Goal: Task Accomplishment & Management: Contribute content

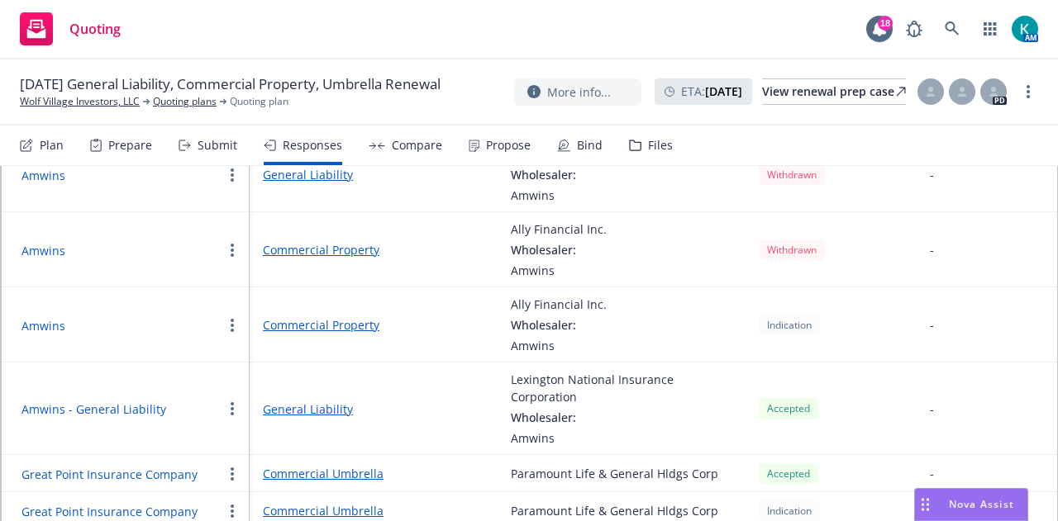
scroll to position [272, 0]
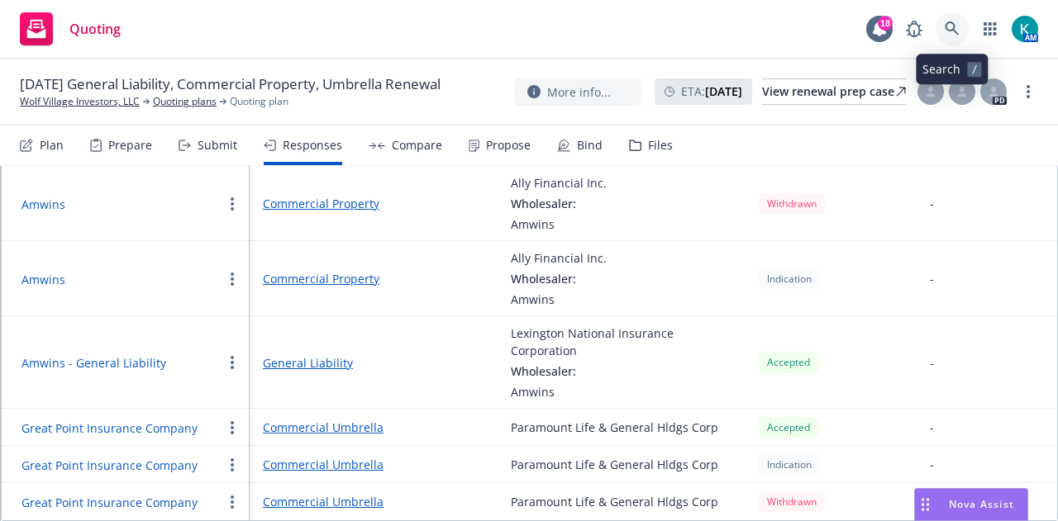
click at [956, 28] on icon at bounding box center [951, 28] width 15 height 15
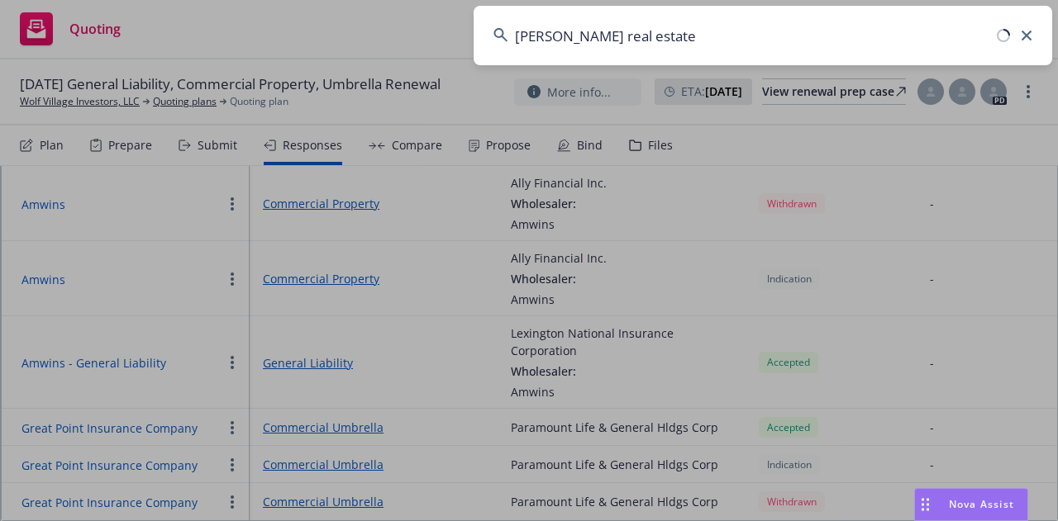
type input "brinkman real estate"
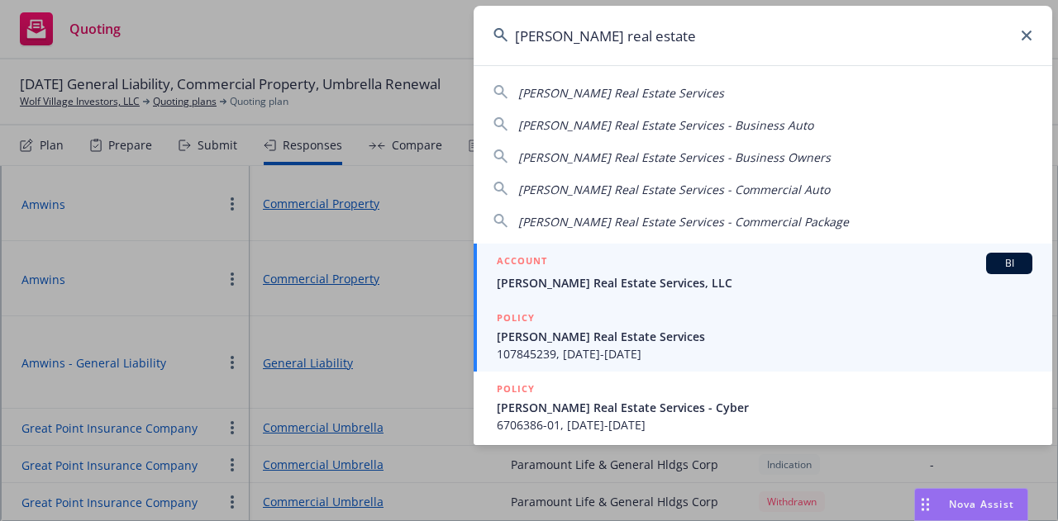
click at [615, 288] on span "[PERSON_NAME] Real Estate Services, LLC" at bounding box center [764, 282] width 535 height 17
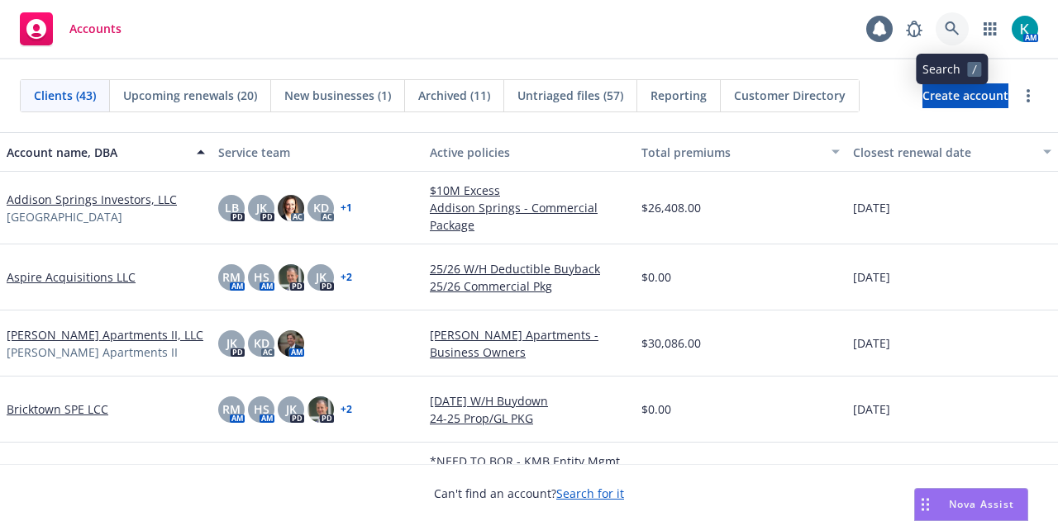
click at [939, 31] on link at bounding box center [951, 28] width 33 height 33
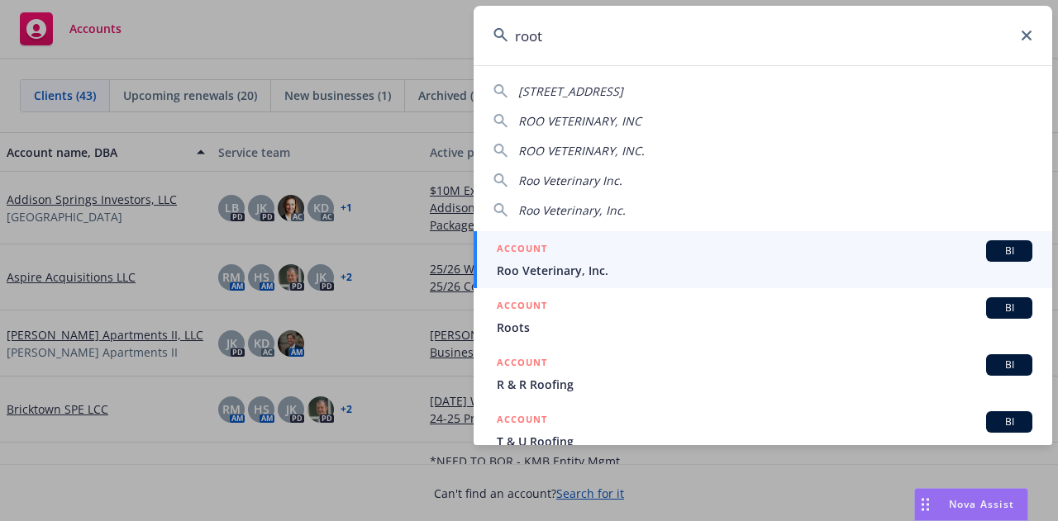
type input "roots"
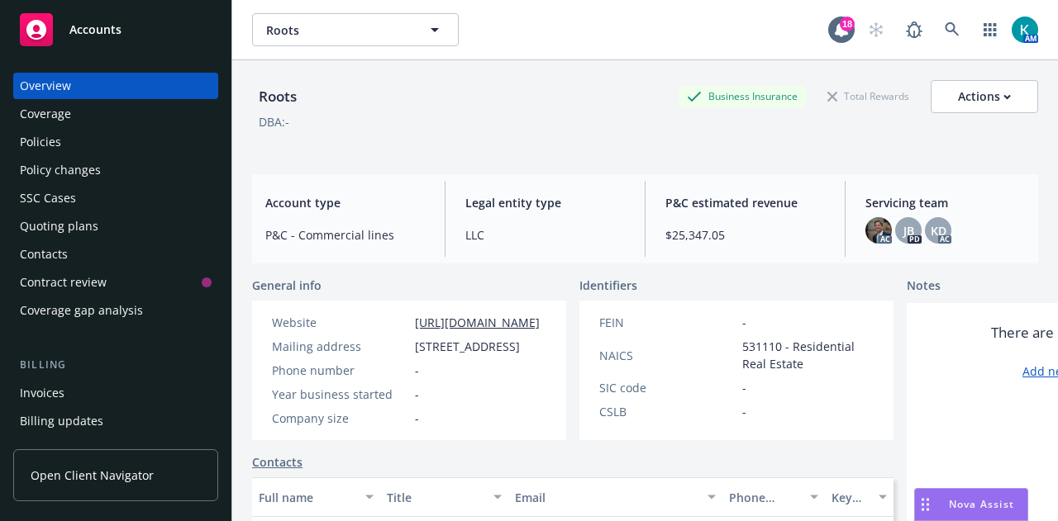
click at [97, 136] on div "Policies" at bounding box center [116, 142] width 192 height 26
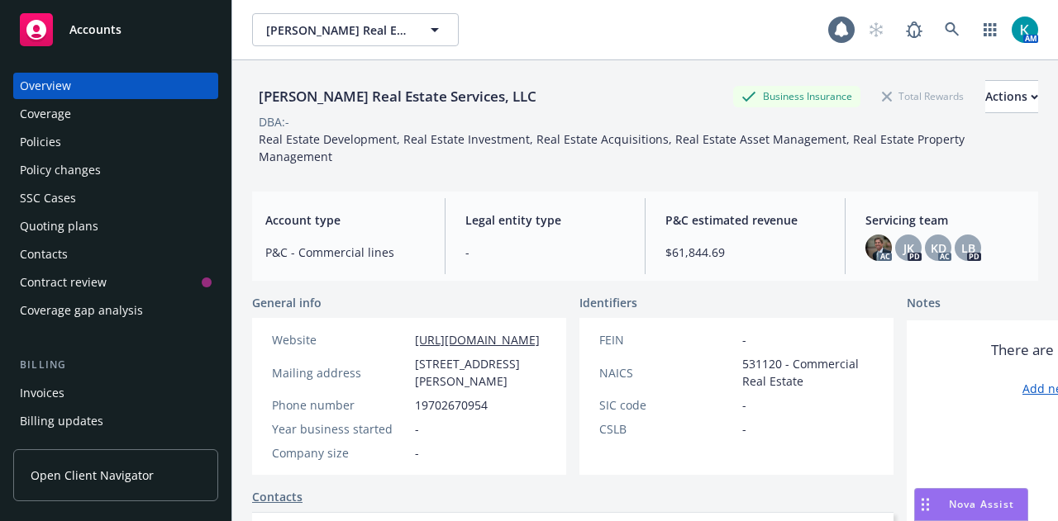
click at [112, 145] on div "Policies" at bounding box center [116, 142] width 192 height 26
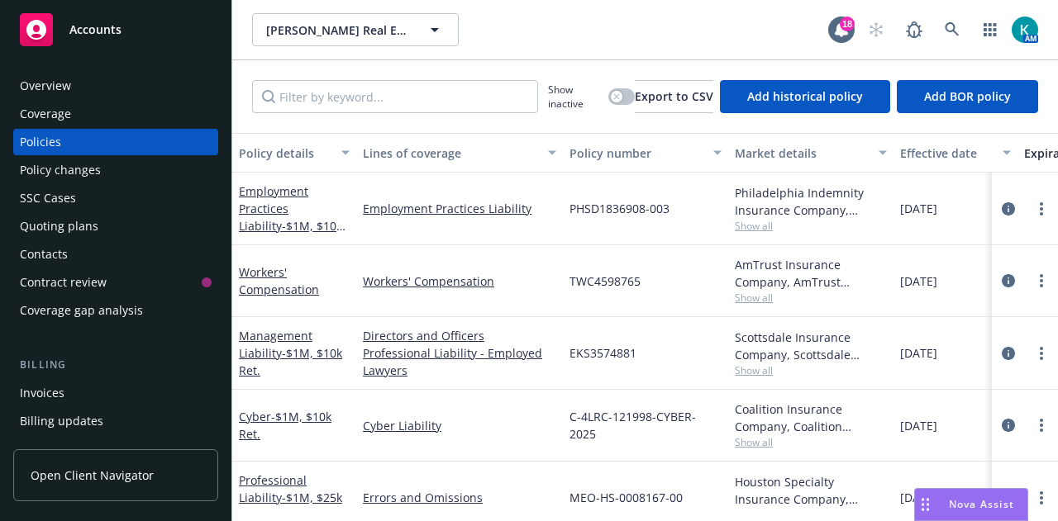
click at [752, 305] on div "AmTrust Insurance Company, AmTrust Financial Services Show all" at bounding box center [810, 281] width 165 height 72
click at [756, 291] on span "Show all" at bounding box center [811, 298] width 152 height 14
click at [262, 270] on link "Workers' Compensation" at bounding box center [279, 280] width 80 height 33
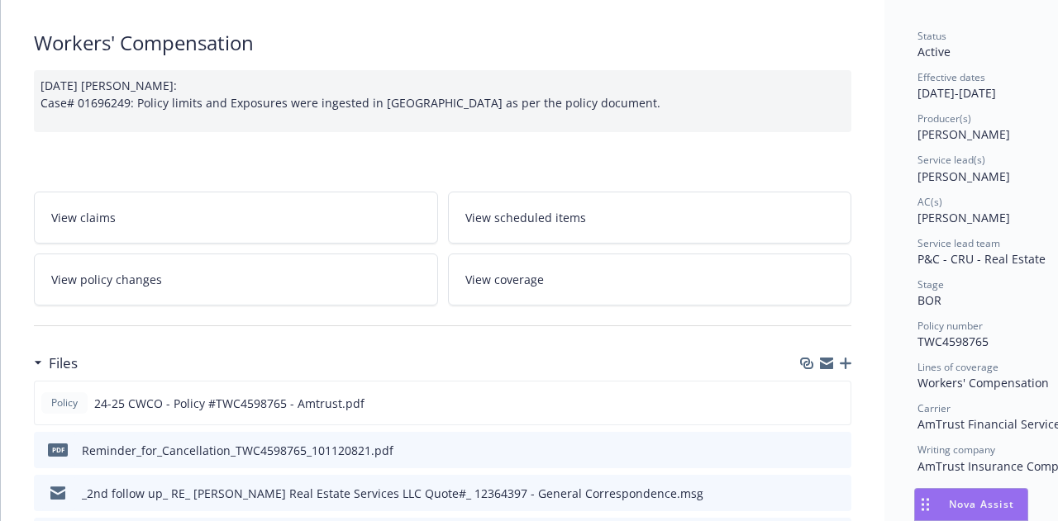
scroll to position [248, 0]
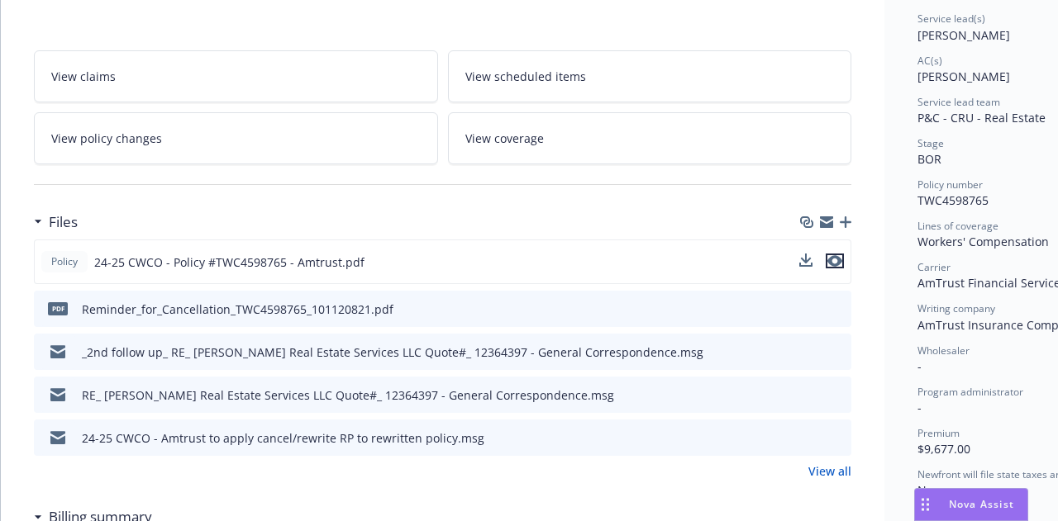
click at [833, 255] on icon "preview file" at bounding box center [834, 261] width 15 height 12
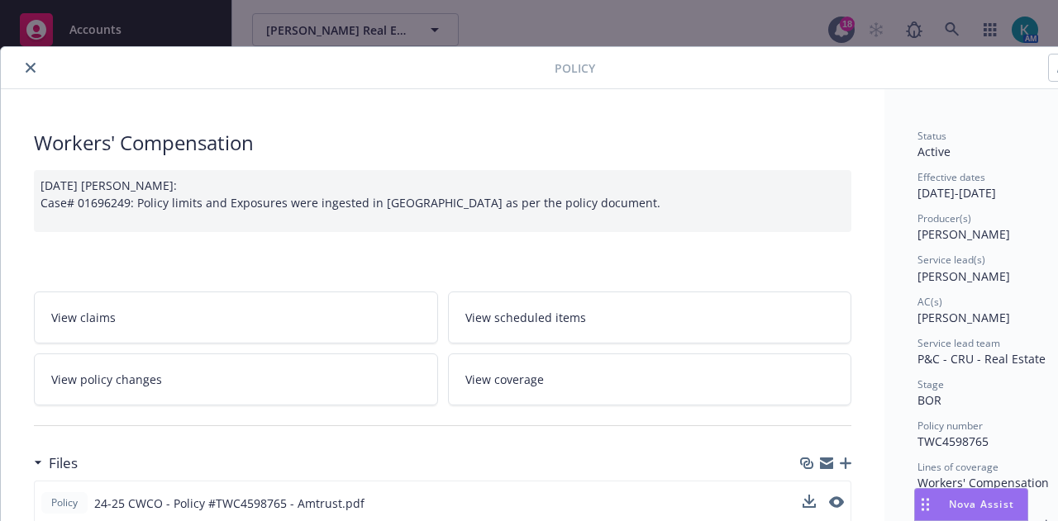
scroll to position [0, 0]
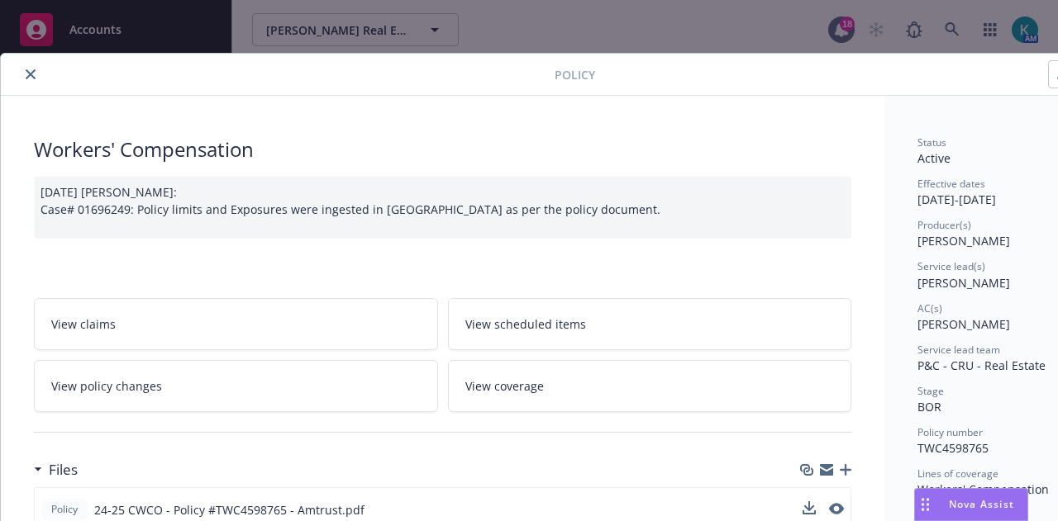
click at [24, 66] on button "close" at bounding box center [31, 74] width 20 height 20
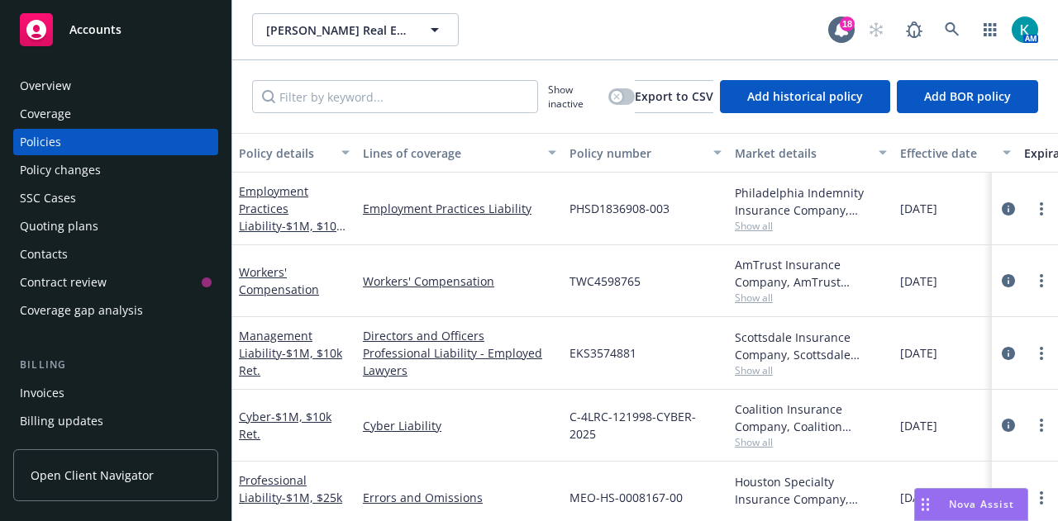
click at [177, 34] on div "Accounts" at bounding box center [116, 29] width 192 height 33
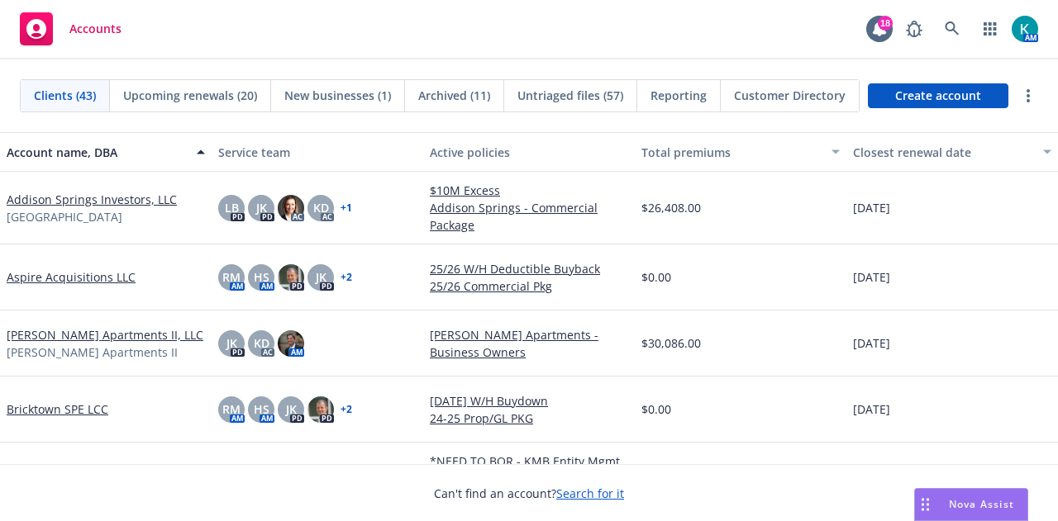
click at [155, 98] on span "Upcoming renewals (20)" at bounding box center [190, 95] width 134 height 17
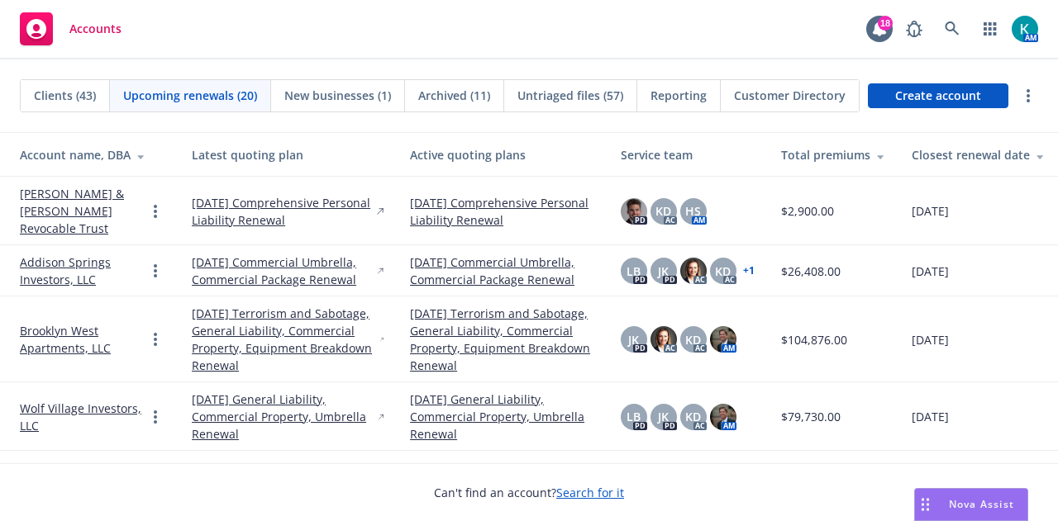
scroll to position [83, 0]
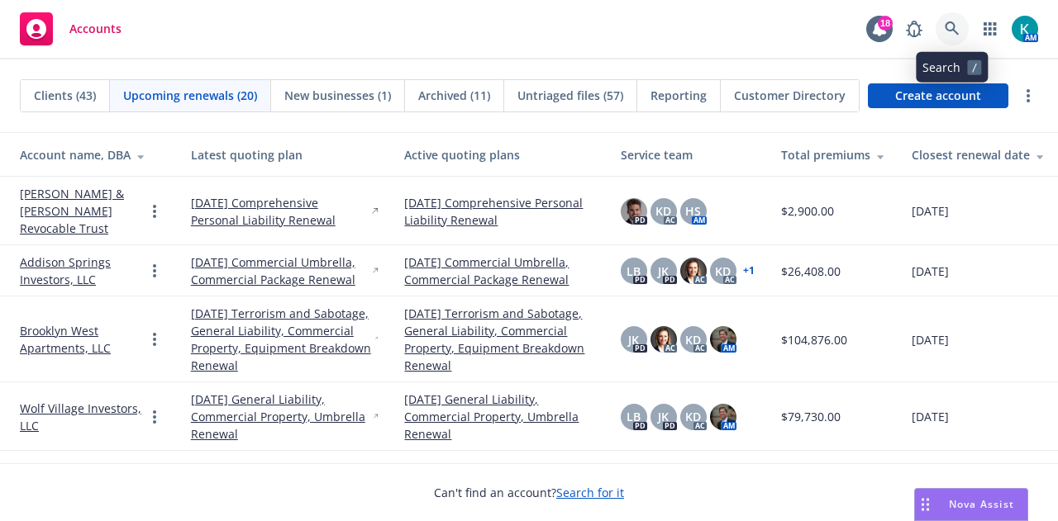
click at [948, 22] on icon at bounding box center [951, 28] width 14 height 14
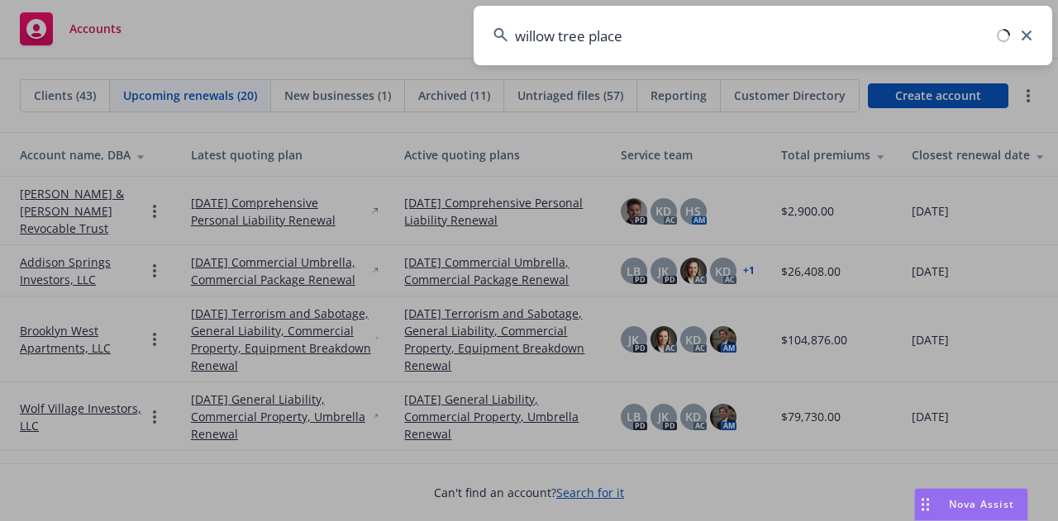
type input "willow tree place"
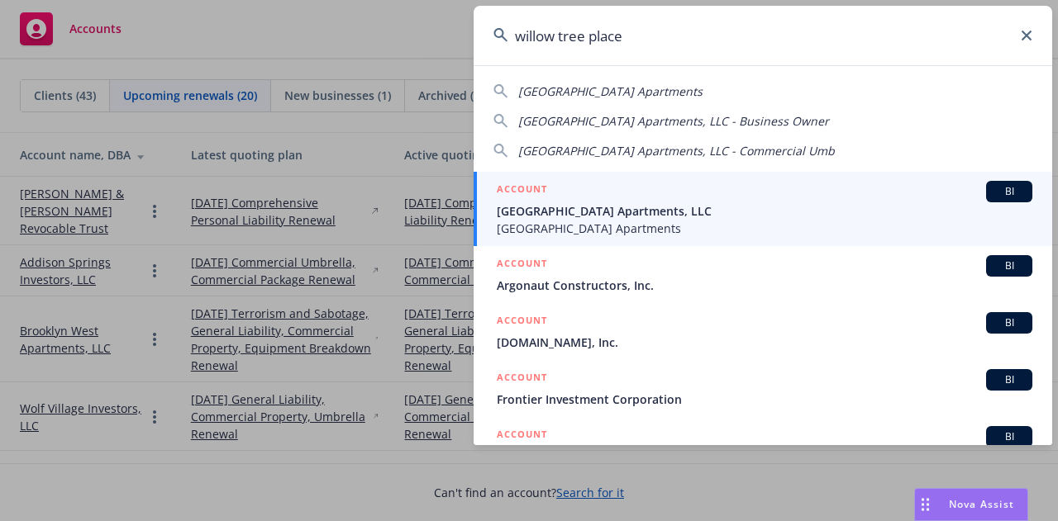
click at [697, 204] on span "Willow Tree Place Apartments, LLC" at bounding box center [764, 210] width 535 height 17
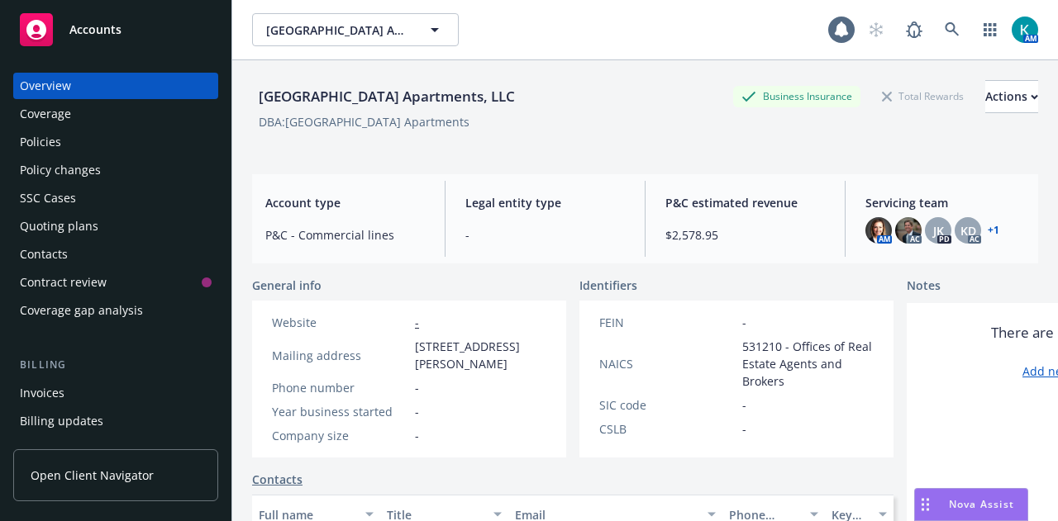
click at [100, 137] on div "Policies" at bounding box center [116, 142] width 192 height 26
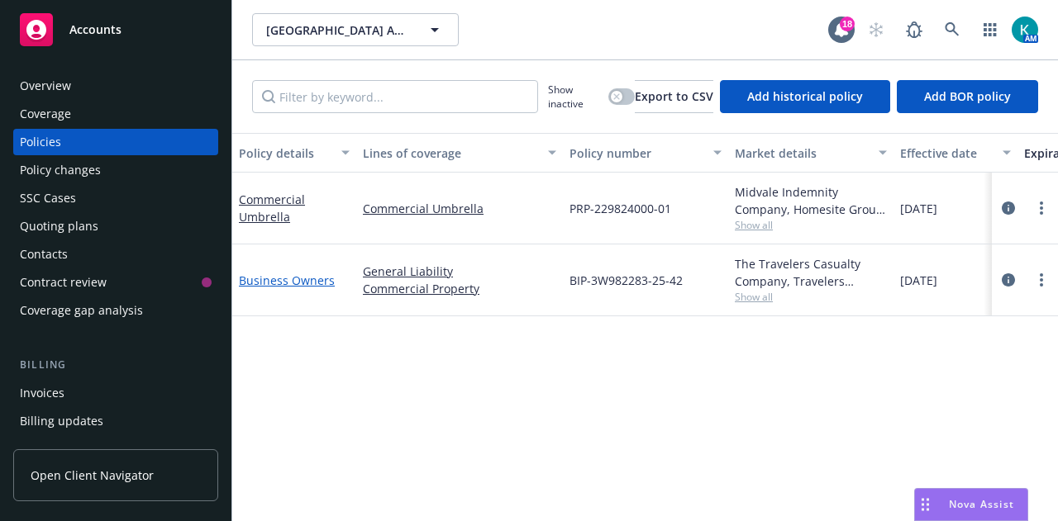
click at [261, 285] on link "Business Owners" at bounding box center [287, 281] width 96 height 16
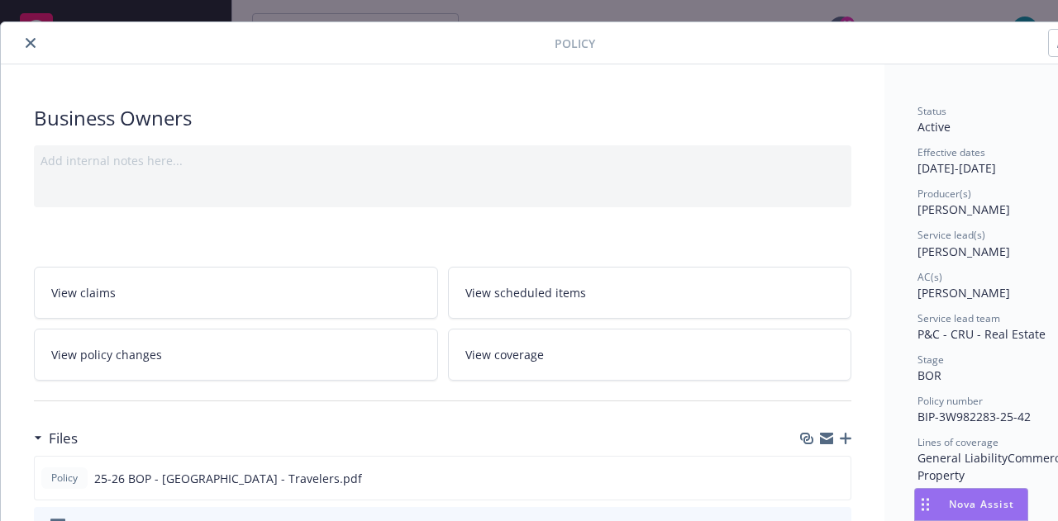
scroll to position [83, 0]
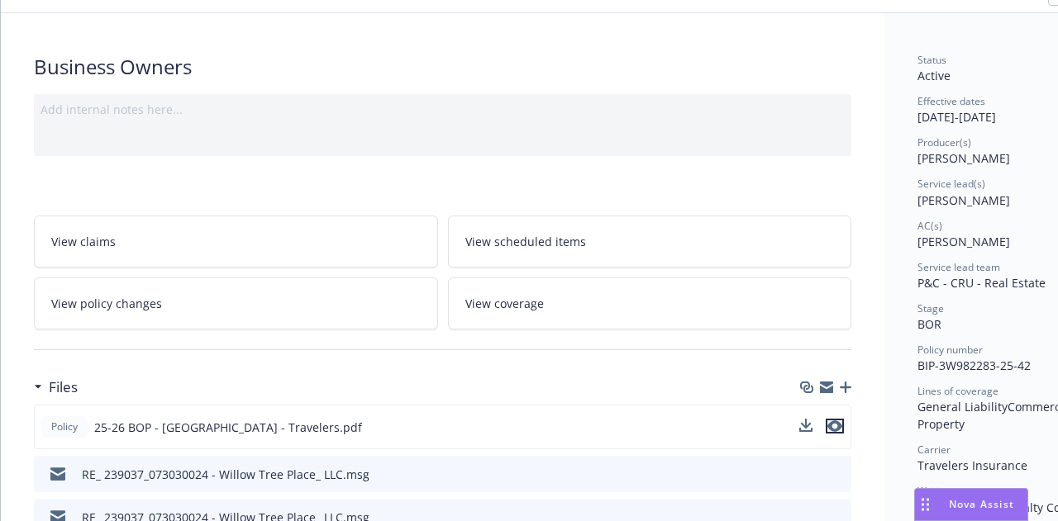
click at [840, 421] on icon "preview file" at bounding box center [834, 427] width 15 height 12
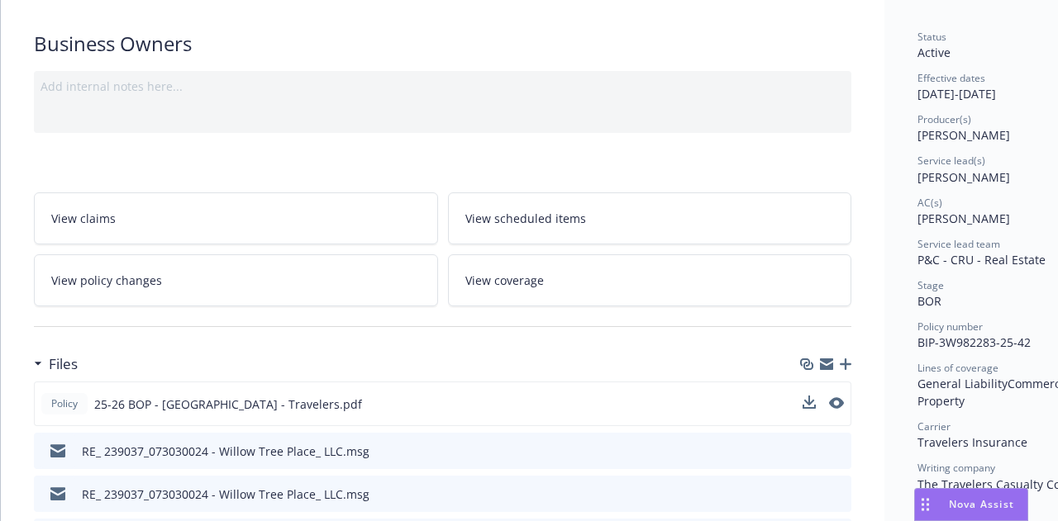
scroll to position [165, 0]
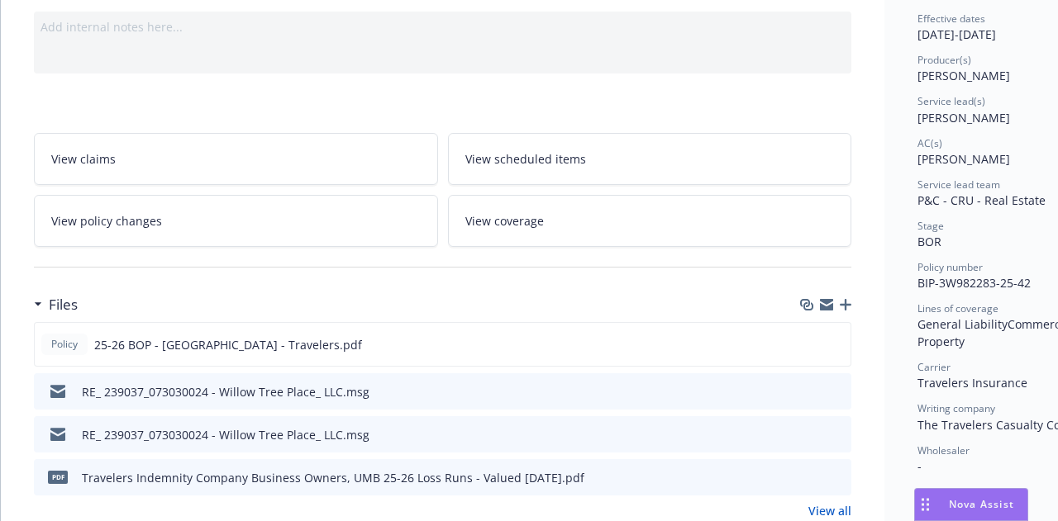
click at [851, 308] on div at bounding box center [825, 304] width 51 height 13
click at [846, 303] on icon "button" at bounding box center [845, 305] width 12 height 12
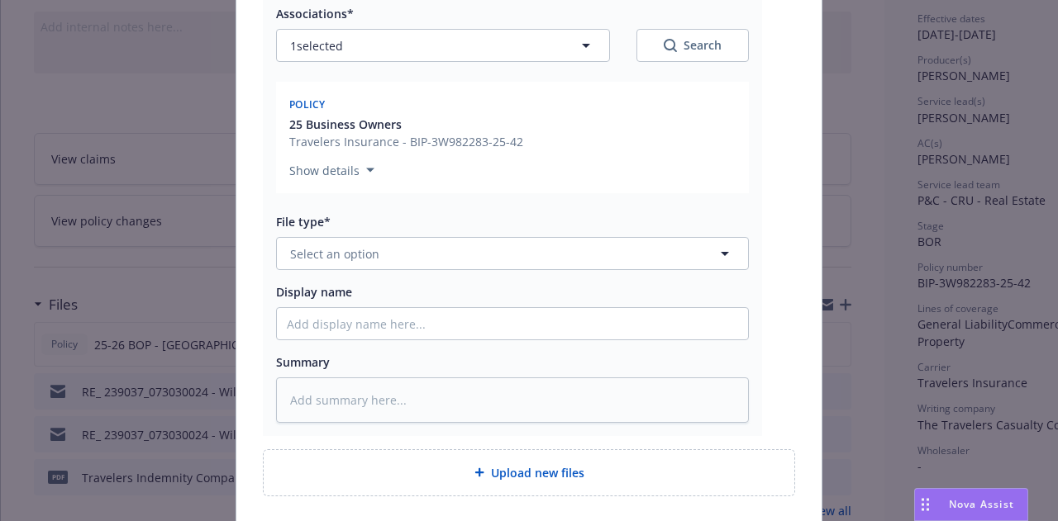
scroll to position [330, 0]
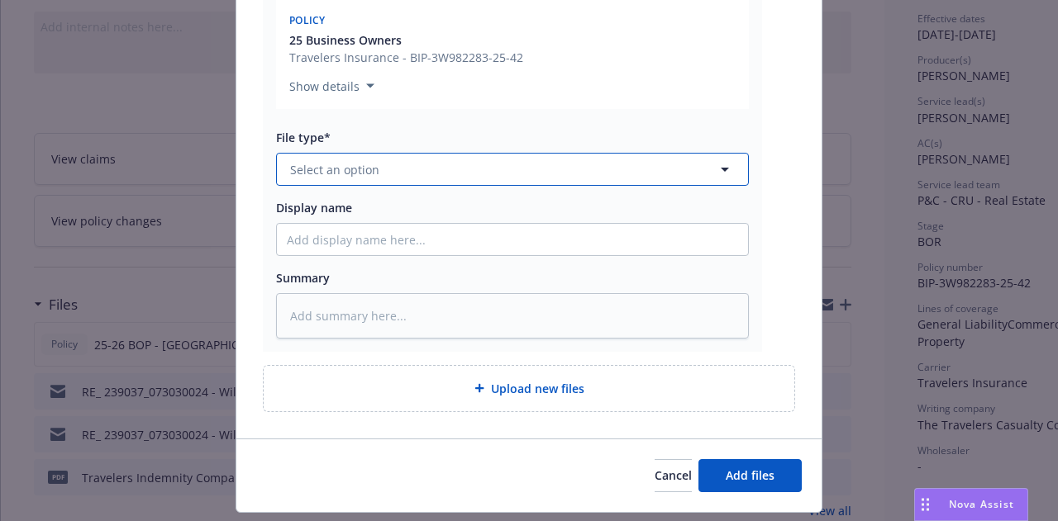
click at [400, 165] on button "Select an option" at bounding box center [512, 169] width 473 height 33
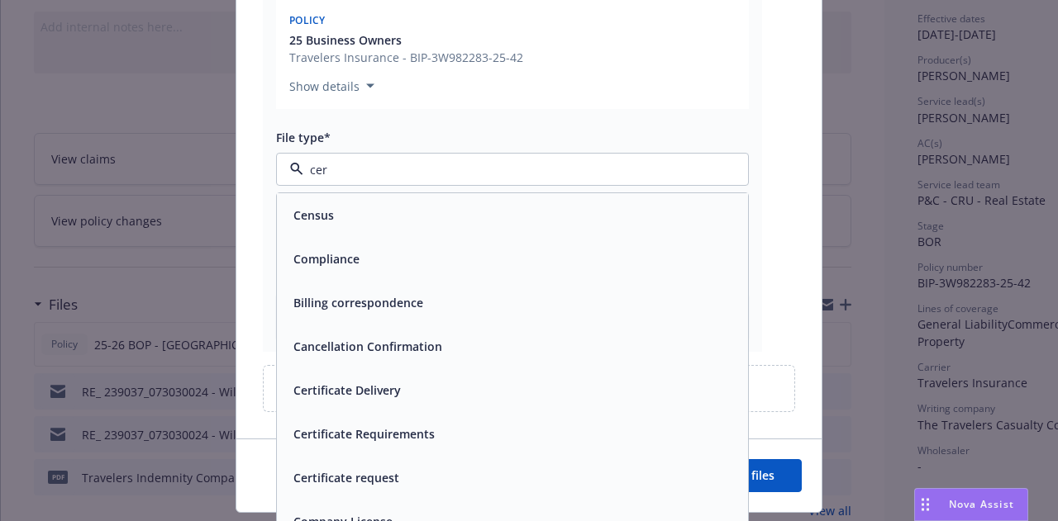
type input "cert"
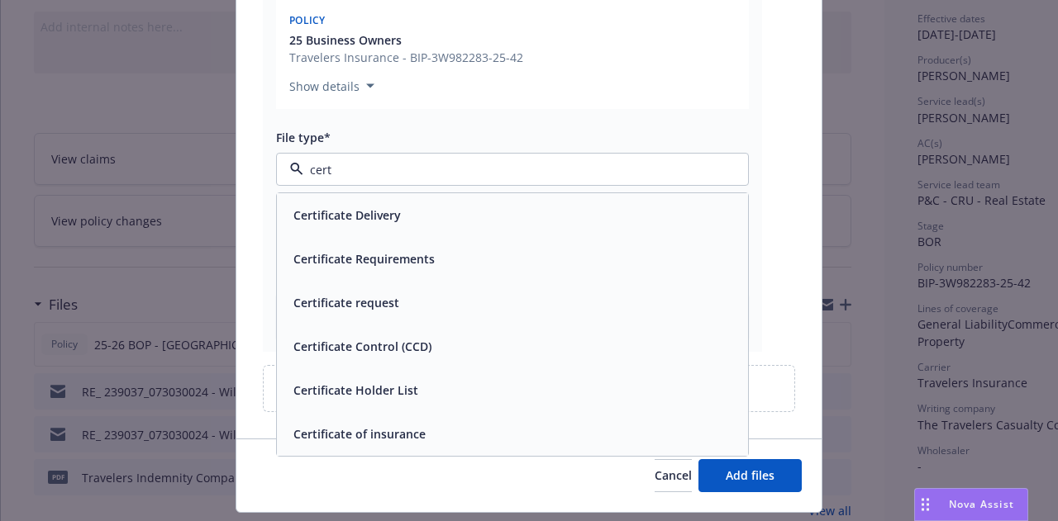
click at [476, 286] on div "Certificate request" at bounding box center [512, 303] width 471 height 44
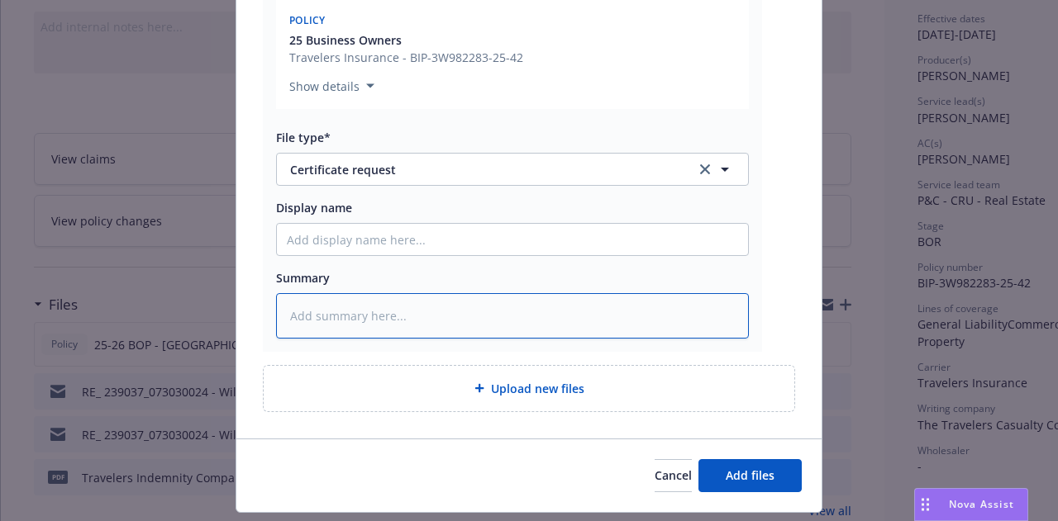
click at [547, 321] on textarea at bounding box center [512, 315] width 473 height 45
type textarea "x"
type textarea "R"
type textarea "x"
type textarea "Re"
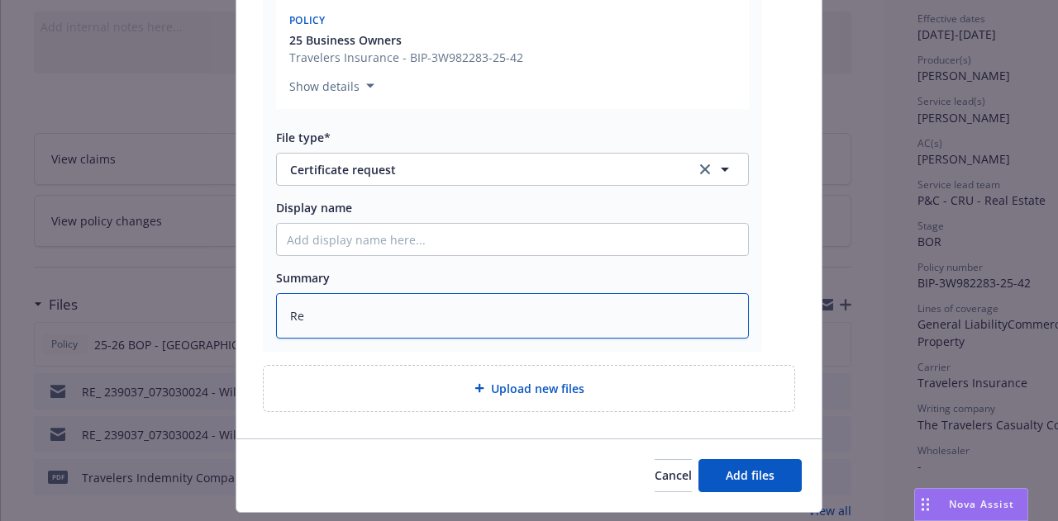
type textarea "x"
type textarea "Rev"
type textarea "x"
type textarea "Revi"
type textarea "x"
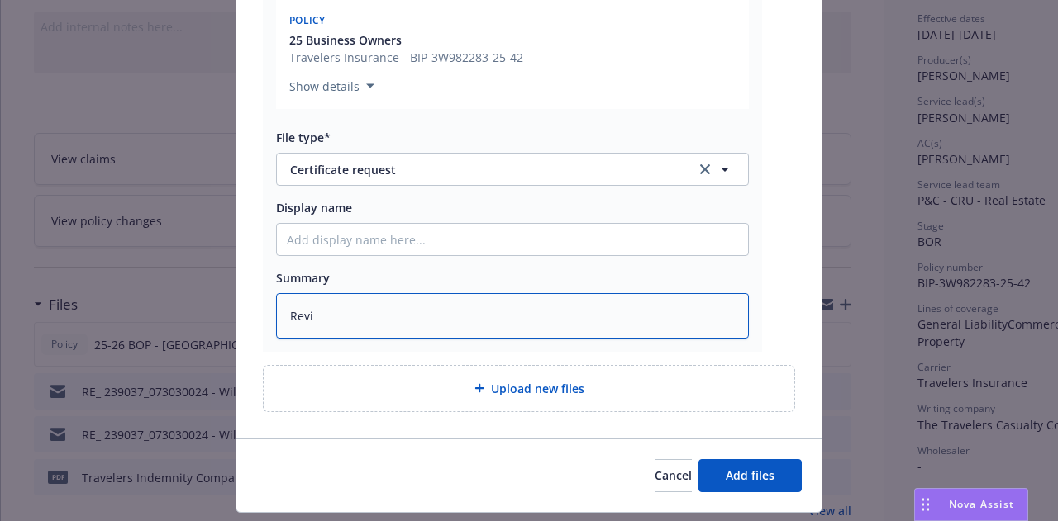
type textarea "Revis"
type textarea "x"
type textarea "Revise"
type textarea "x"
type textarea "Revised"
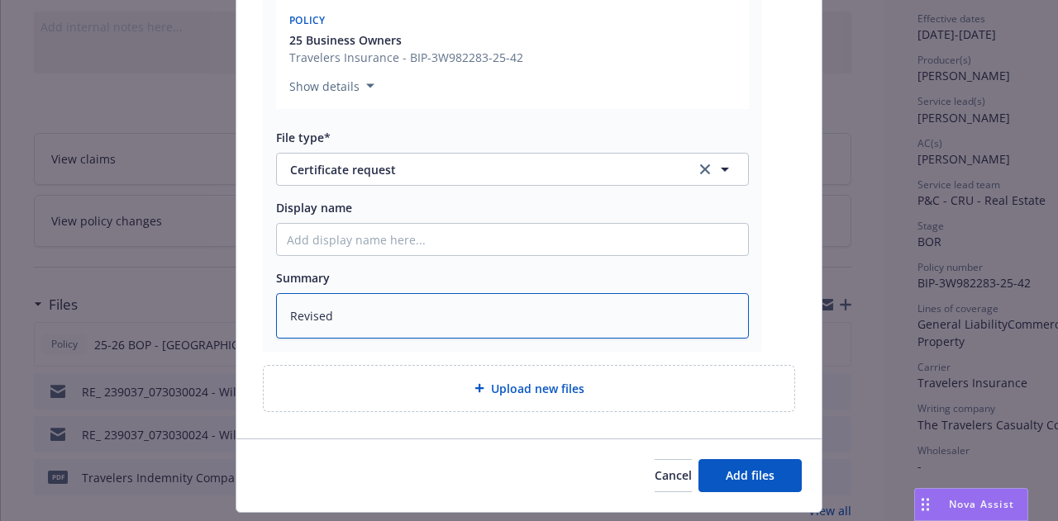
type textarea "x"
type textarea "Revised"
type textarea "x"
type textarea "Revised CO"
type textarea "x"
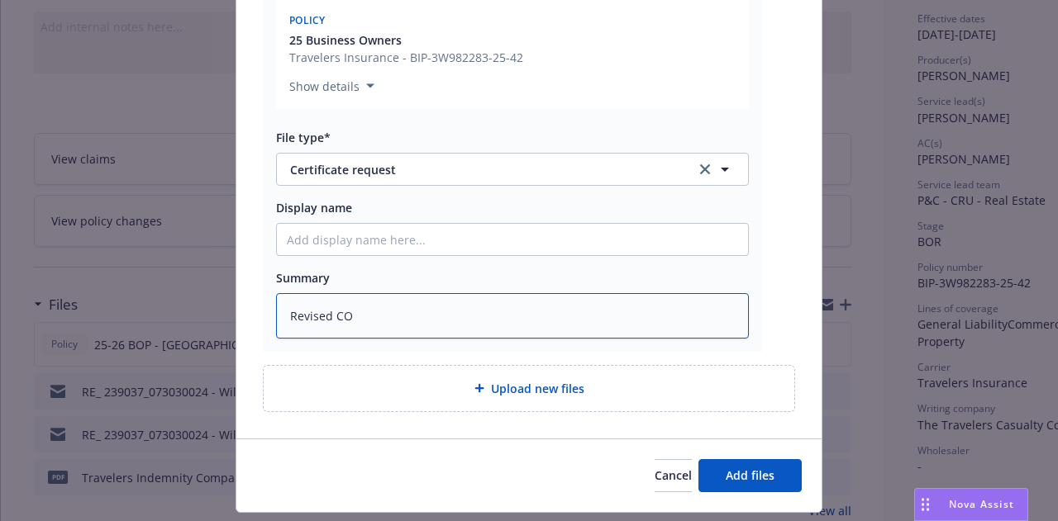
type textarea "Revised COI"
type textarea "x"
type textarea "Revised COI/"
type textarea "x"
type textarea "Revised COI/E"
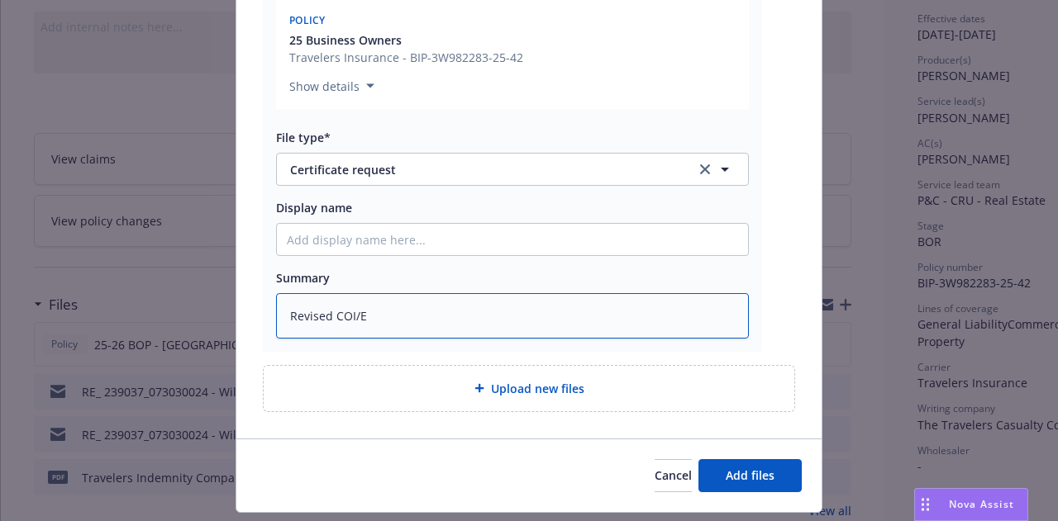
type textarea "x"
type textarea "Revised COI/EO"
type textarea "x"
type textarea "Revised COI/EOI"
type textarea "x"
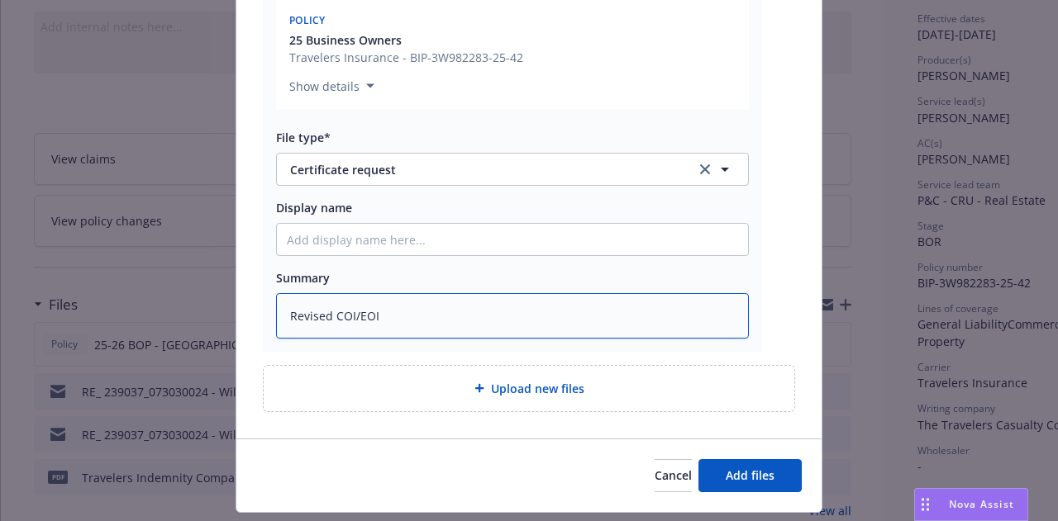
type textarea "Revised COI/EOI"
type textarea "x"
type textarea "Revised COI/EOI r"
type textarea "x"
type textarea "Revised COI/EOI rq"
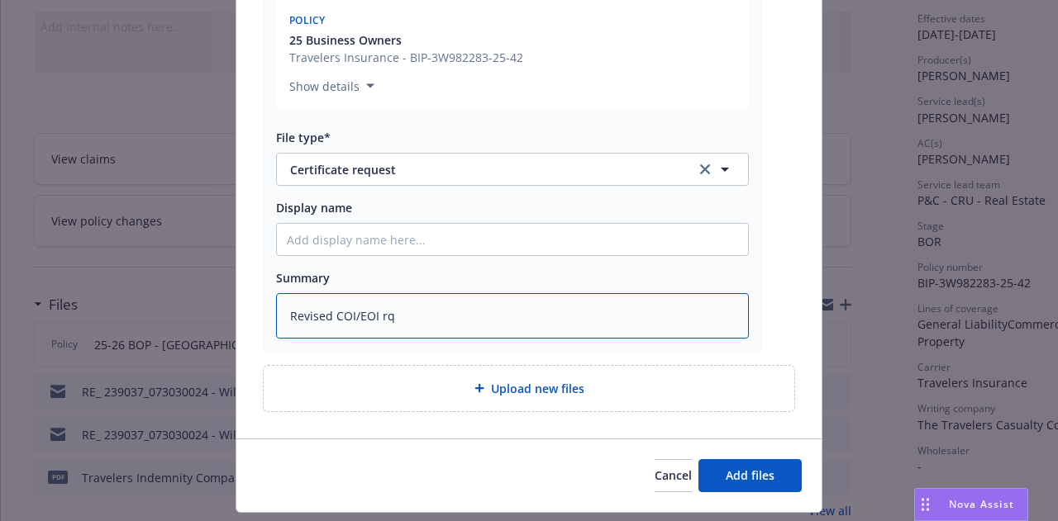
type textarea "x"
type textarea "Revised COI/EOI rqs"
type textarea "x"
type textarea "Revised COI/EOI rqst"
type textarea "x"
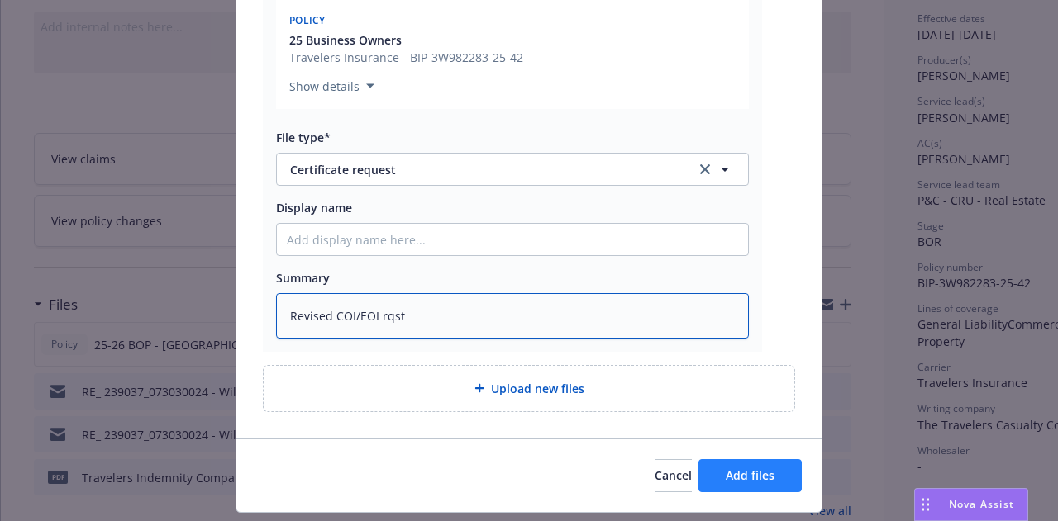
type textarea "Revised COI/EOI rqst"
type textarea "x"
type textarea "Revised COI/EOI rqst -"
type textarea "x"
type textarea "Revised COI/EOI rqst -"
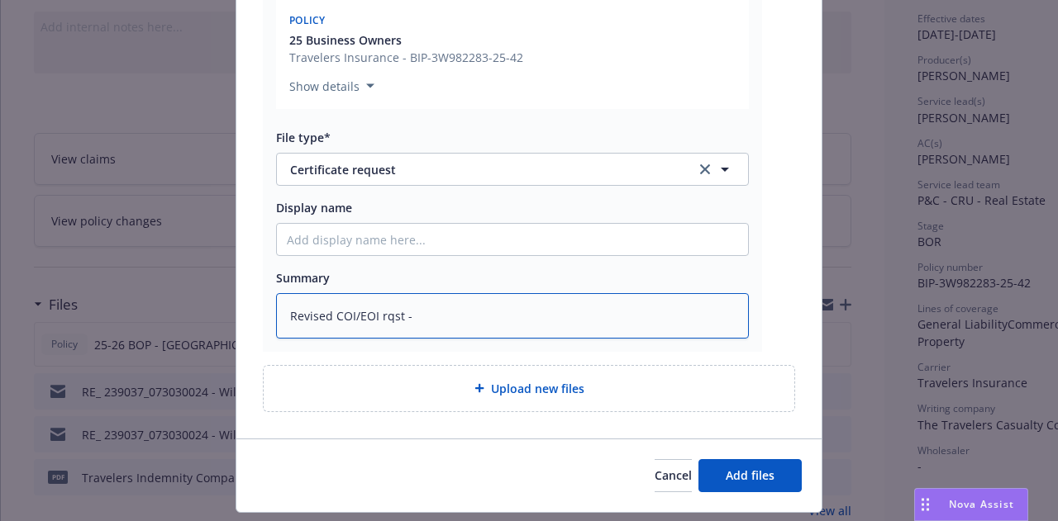
type textarea "x"
type textarea "Revised COI/EOI rqst - E"
type textarea "x"
type textarea "Revised COI/EOI rqst - Es"
type textarea "x"
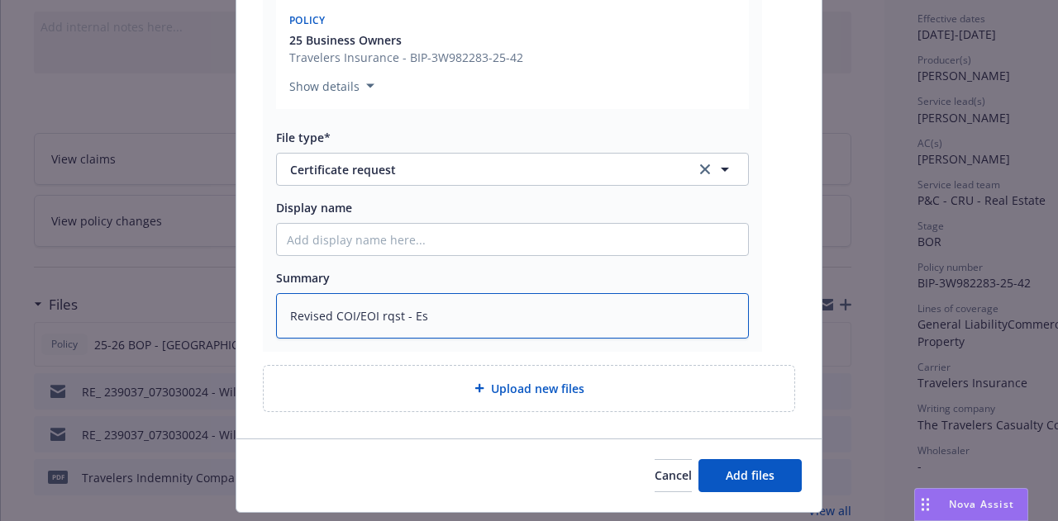
type textarea "Revised COI/EOI rqst - Ess"
type textarea "x"
type textarea "Revised COI/EOI rqst - Esse"
type textarea "x"
type textarea "Revised COI/EOI rqst - Essex"
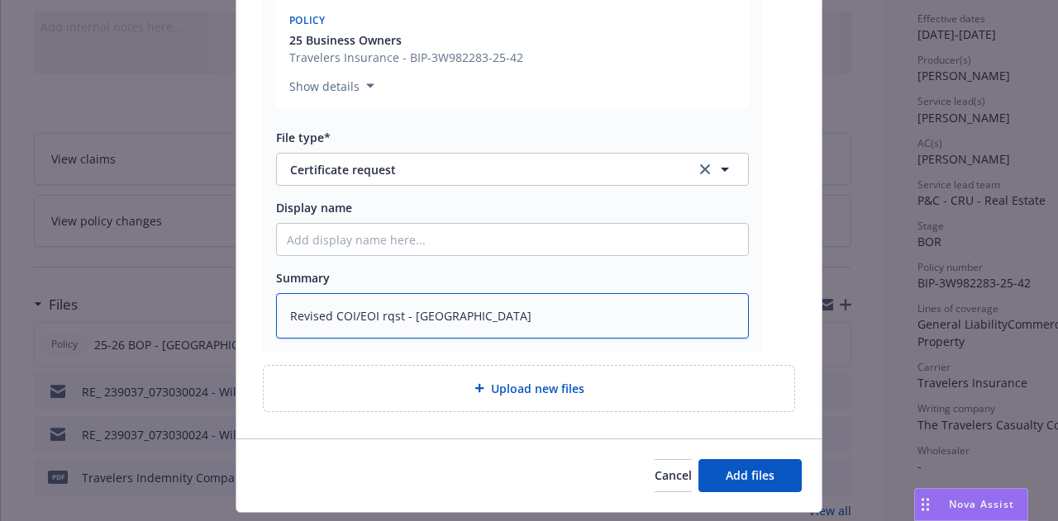
type textarea "x"
type textarea "Revised COI/EOI rqst - Essex"
type textarea "x"
type textarea "Revised COI/EOI rqst - Essex F"
type textarea "x"
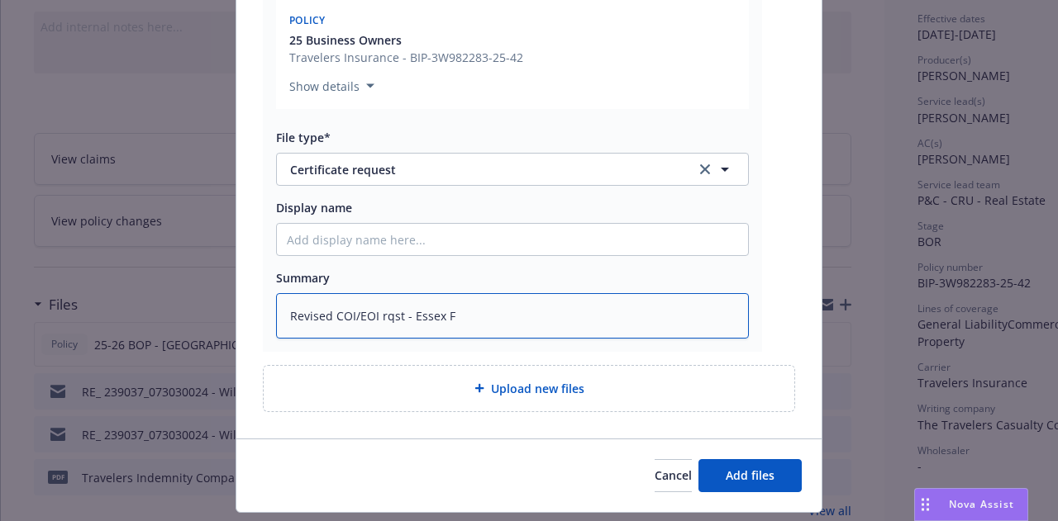
type textarea "Revised COI/EOI rqst - Essex Fi"
type textarea "x"
type textarea "Revised COI/EOI rqst - Essex Fin"
type textarea "x"
type textarea "Revised COI/EOI rqst - Essex Fina"
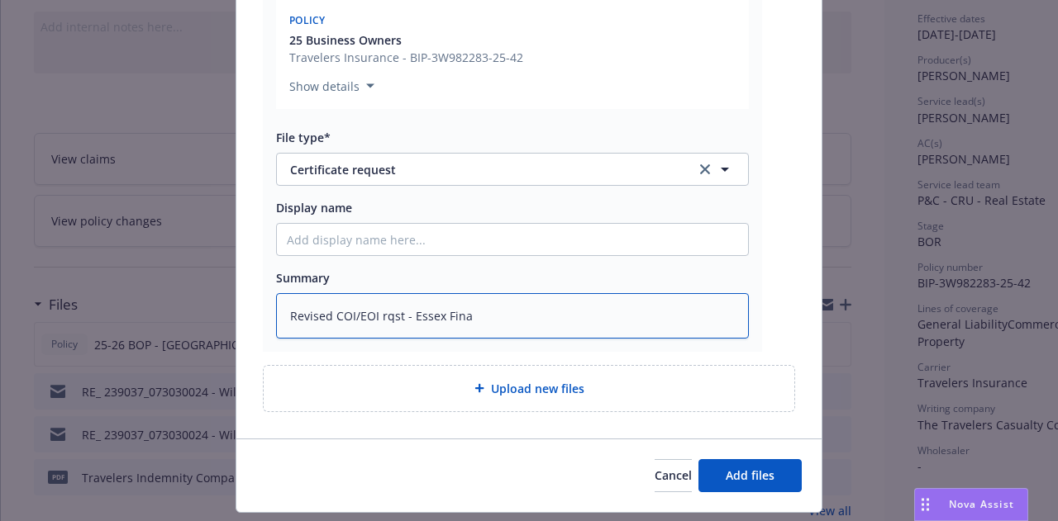
type textarea "x"
type textarea "Revised COI/EOI rqst - Essex Finan"
type textarea "x"
type textarea "Revised COI/EOI rqst - Essex Financ"
type textarea "x"
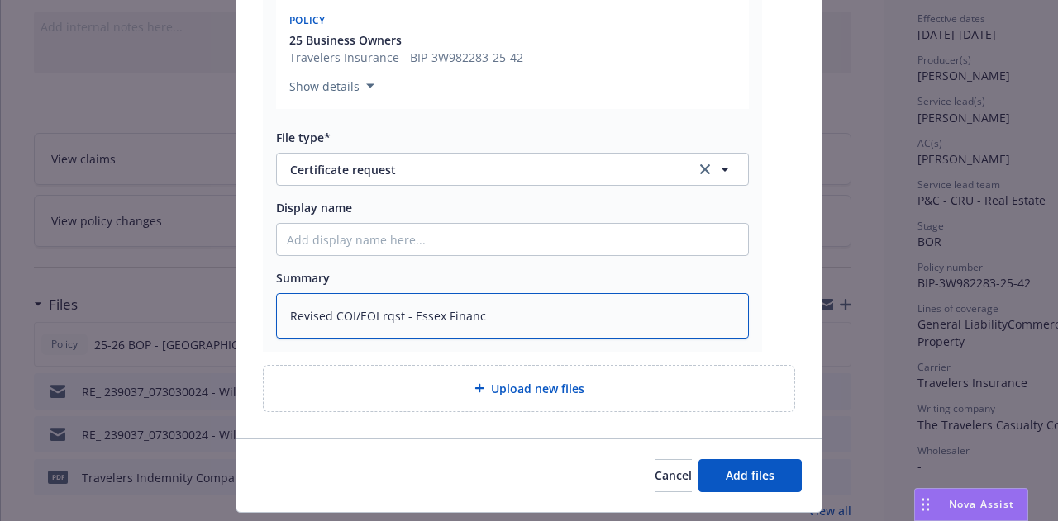
type textarea "Revised COI/EOI rqst - Essex Financi"
type textarea "x"
type textarea "Revised COI/EOI rqst - Essex Financia"
type textarea "x"
type textarea "Revised COI/EOI rqst - Essex Financial"
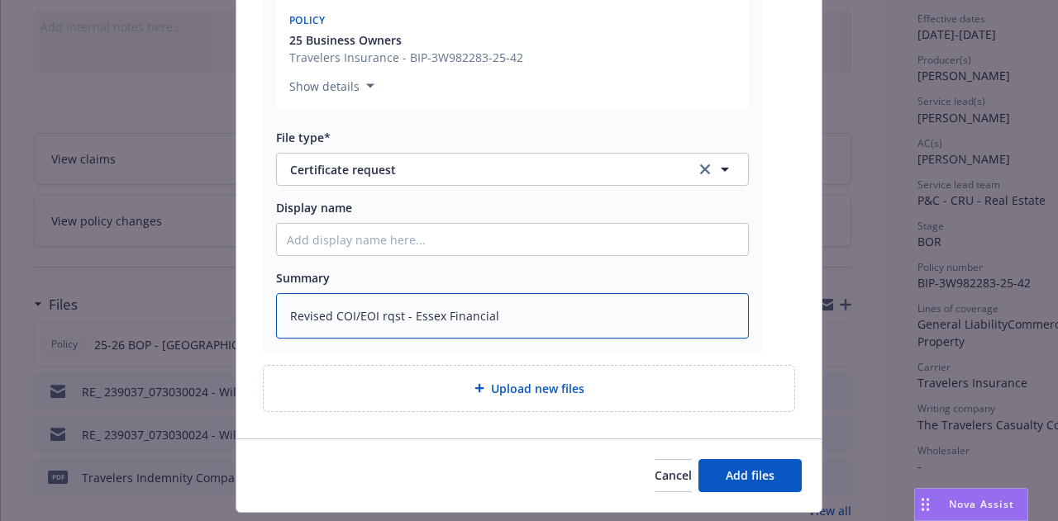
type textarea "x"
type textarea "Revised COI/EOI rqst - Essex Financial"
type textarea "x"
type textarea "Revised COI/EOI rqst - Essex Financial S"
type textarea "x"
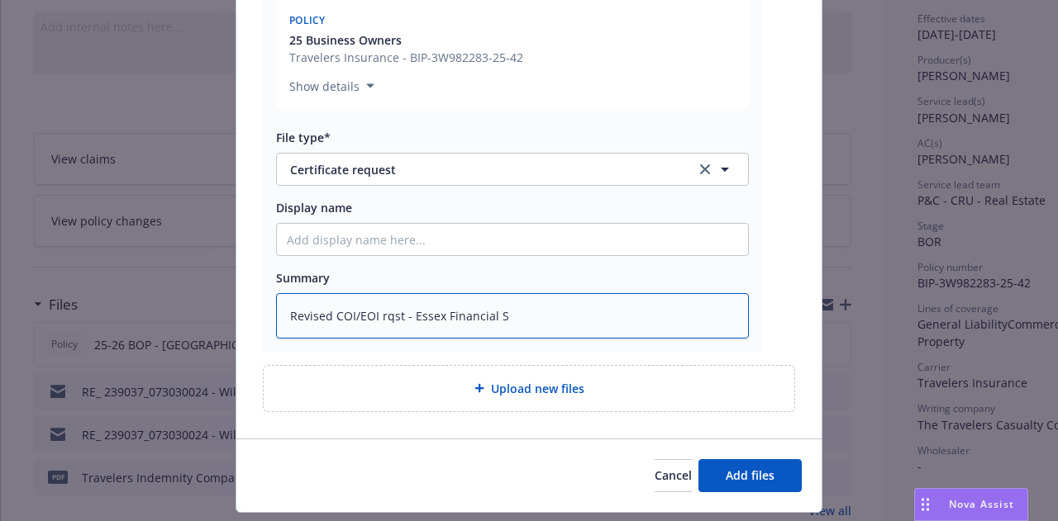
type textarea "Revised COI/EOI rqst - Essex Financial Se"
type textarea "x"
type textarea "Revised COI/EOI rqst - Essex Financial Ser"
type textarea "x"
type textarea "Revised COI/EOI rqst - Essex Financial Serv"
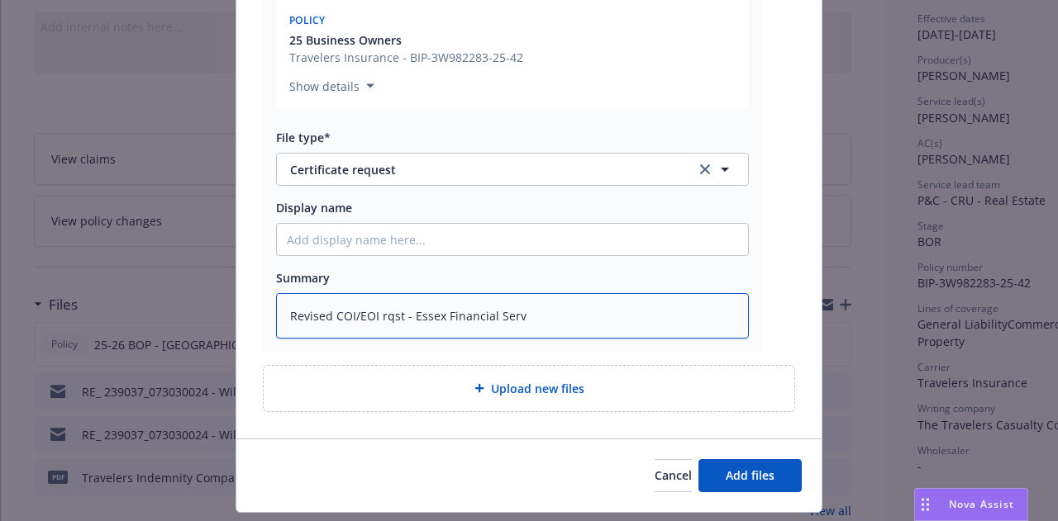
type textarea "x"
type textarea "Revised COI/EOI rqst - Essex Financial Servi"
type textarea "x"
type textarea "Revised COI/EOI rqst - Essex Financial Servic"
type textarea "x"
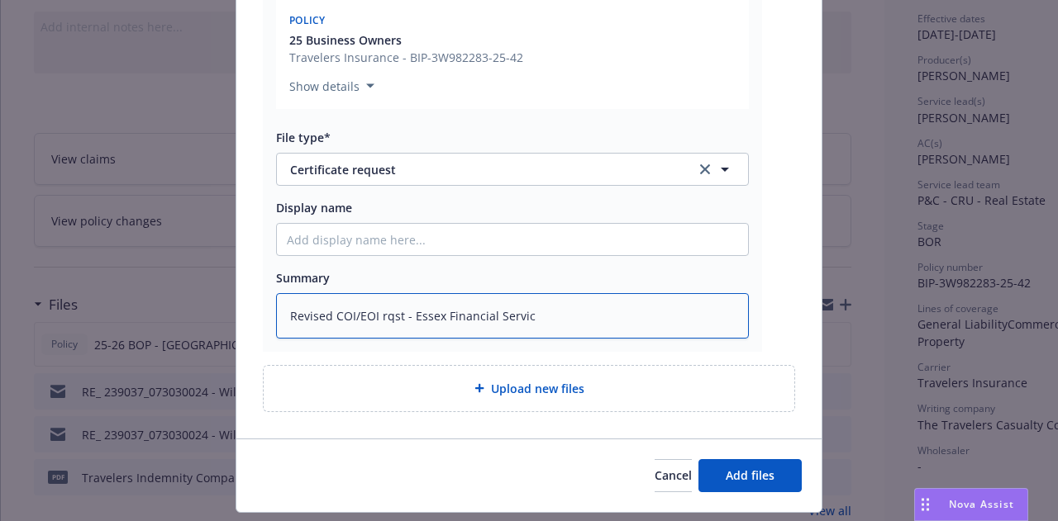
type textarea "Revised COI/EOI rqst - Essex Financial Service"
type textarea "x"
type textarea "Revised COI/EOI rqst - Essex Financial Services"
type textarea "x"
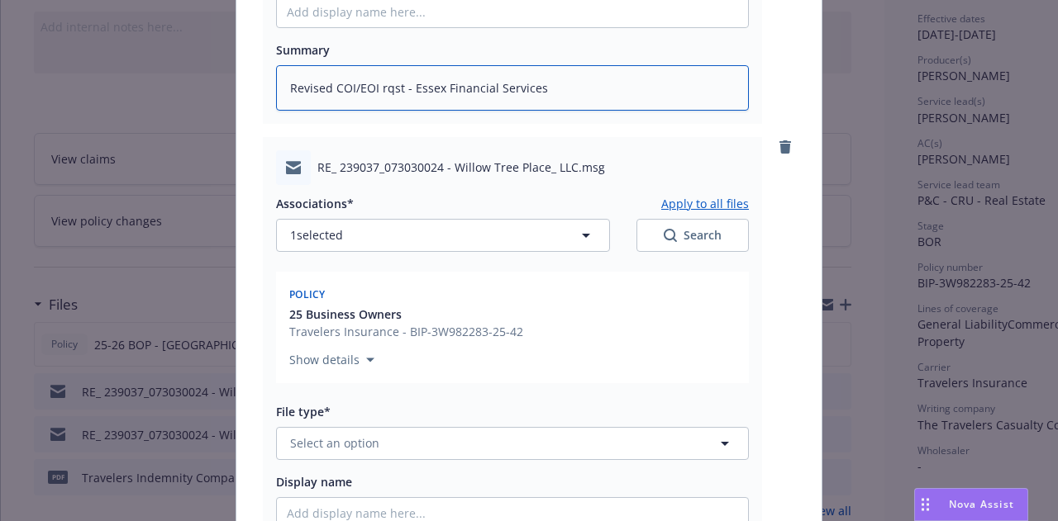
scroll to position [661, 0]
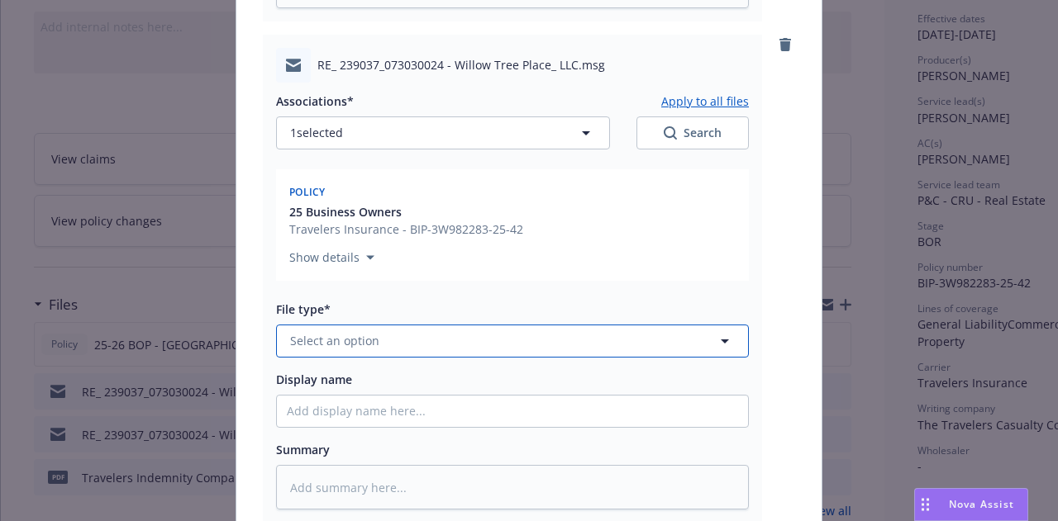
click at [383, 336] on button "Select an option" at bounding box center [512, 341] width 473 height 33
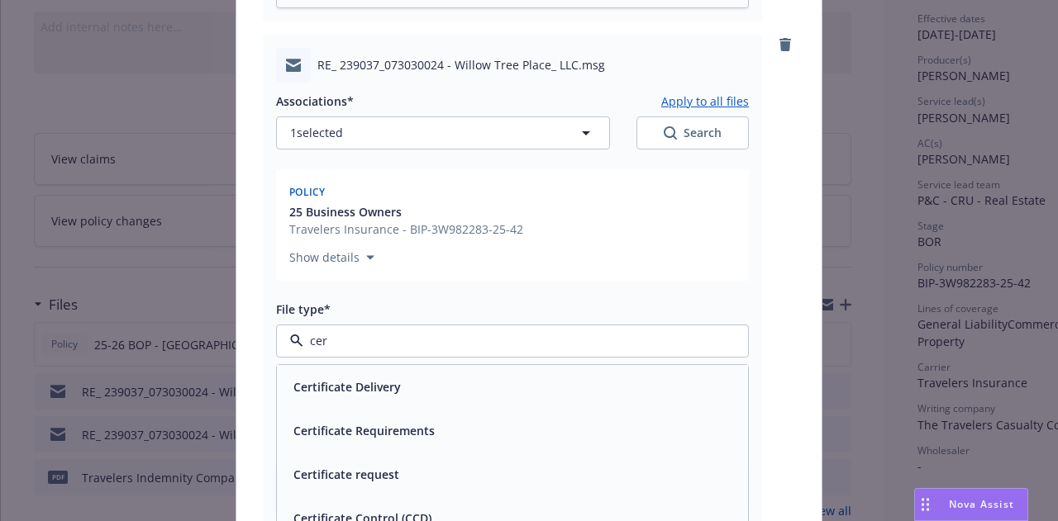
type input "cert"
click at [449, 389] on div "Certificate Delivery" at bounding box center [512, 387] width 451 height 24
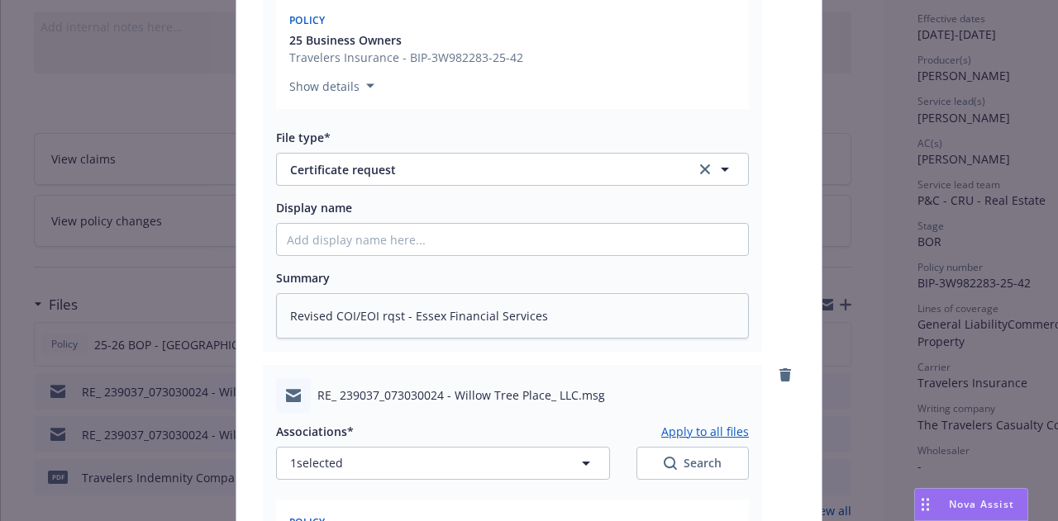
scroll to position [248, 0]
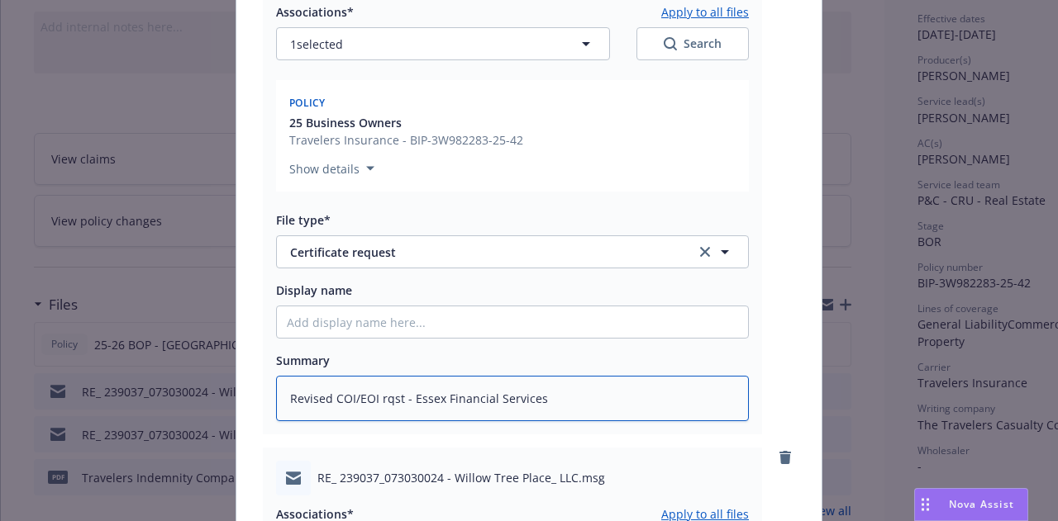
drag, startPoint x: 536, startPoint y: 398, endPoint x: 264, endPoint y: 418, distance: 272.6
click at [236, 404] on div "RE_ 239037_073030024 - Willow Tree Place_ LLC.msg Associations* Apply to all fi…" at bounding box center [528, 471] width 585 height 1104
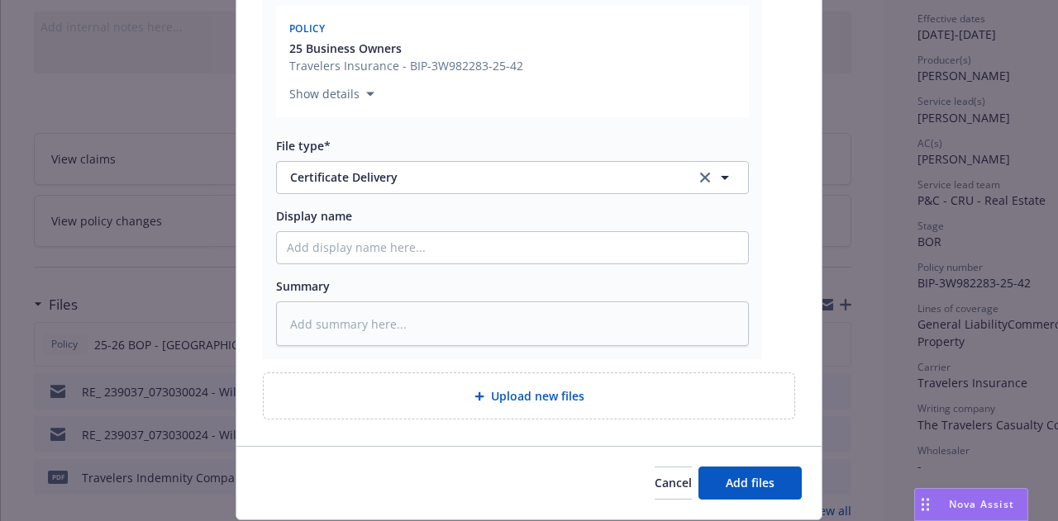
scroll to position [826, 0]
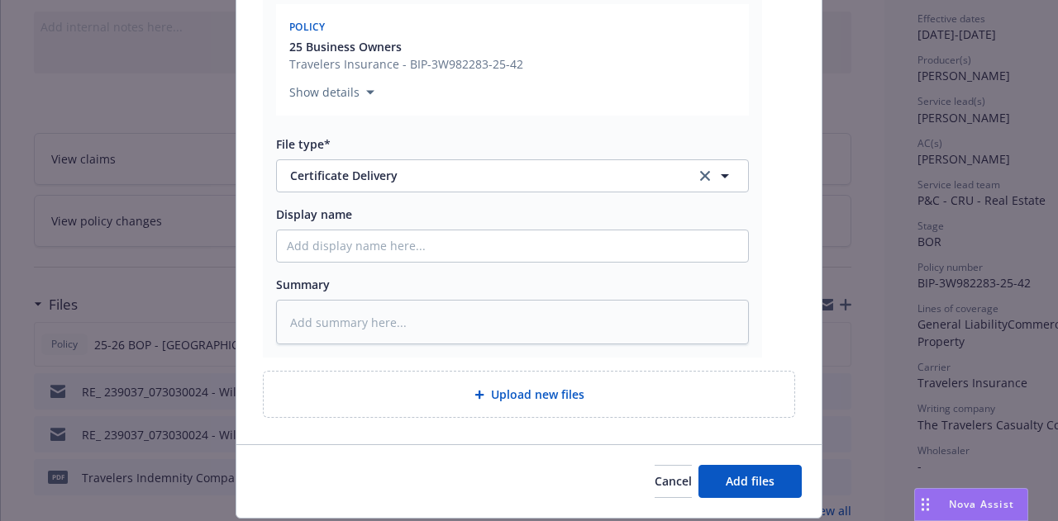
click at [426, 345] on div "RE_ 239037_073030024 - Willow Tree Place_ LLC.msg Associations* Apply to all fi…" at bounding box center [512, 113] width 499 height 488
click at [431, 330] on textarea at bounding box center [512, 322] width 473 height 45
paste textarea "Revised COI/EOI rqst - Essex Financial Services"
type textarea "x"
type textarea "Revised COI/EOI rqst - Essex Financial Services"
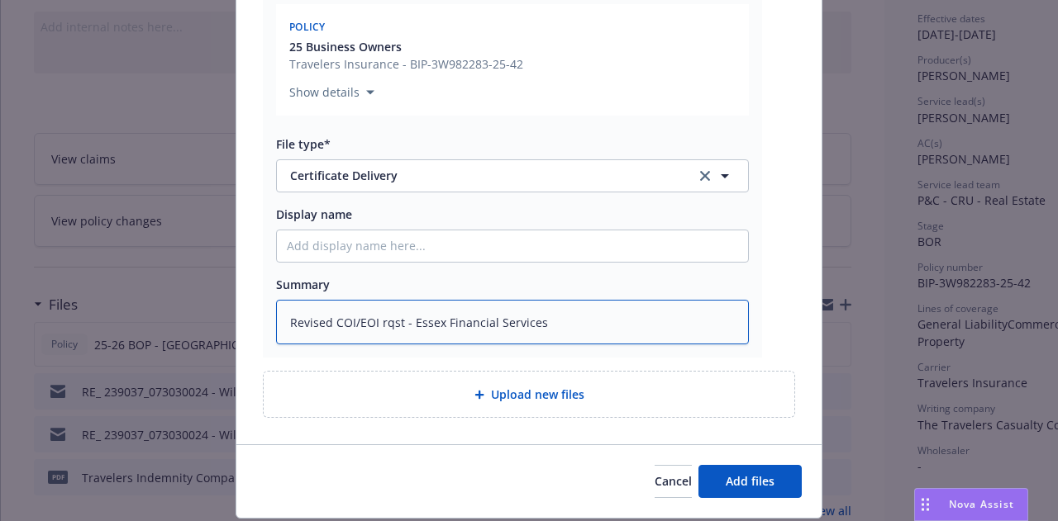
click at [403, 318] on textarea "Revised COI/EOI rqst - Essex Financial Services" at bounding box center [512, 322] width 473 height 45
type textarea "x"
type textarea "Revised COI/EOI rqst - eEssex Financial Services"
type textarea "x"
type textarea "Revised COI/EOI rqst - emEssex Financial Services"
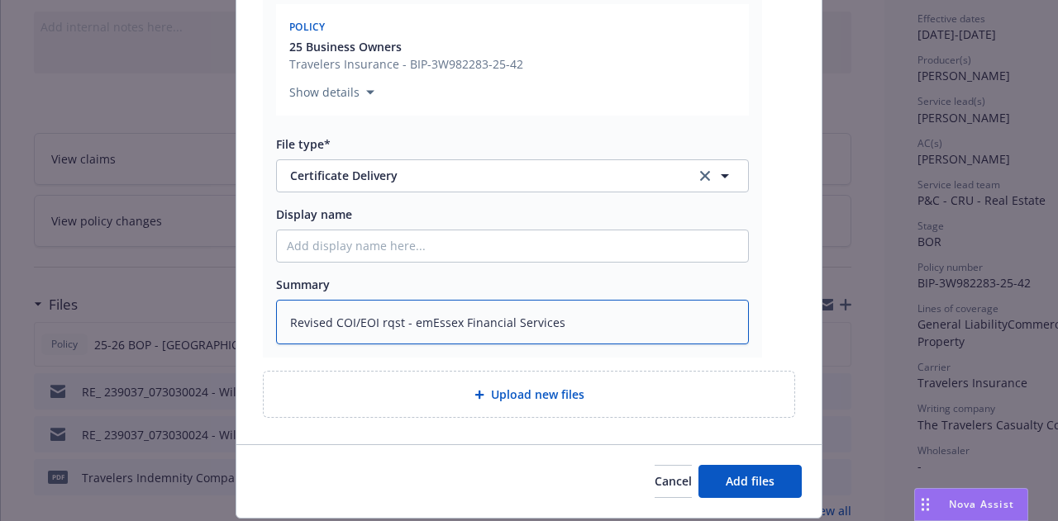
type textarea "x"
type textarea "Revised COI/EOI rqst - emtEssex Financial Services"
type textarea "x"
type textarea "Revised COI/EOI rqst - emt Essex Financial Services"
type textarea "x"
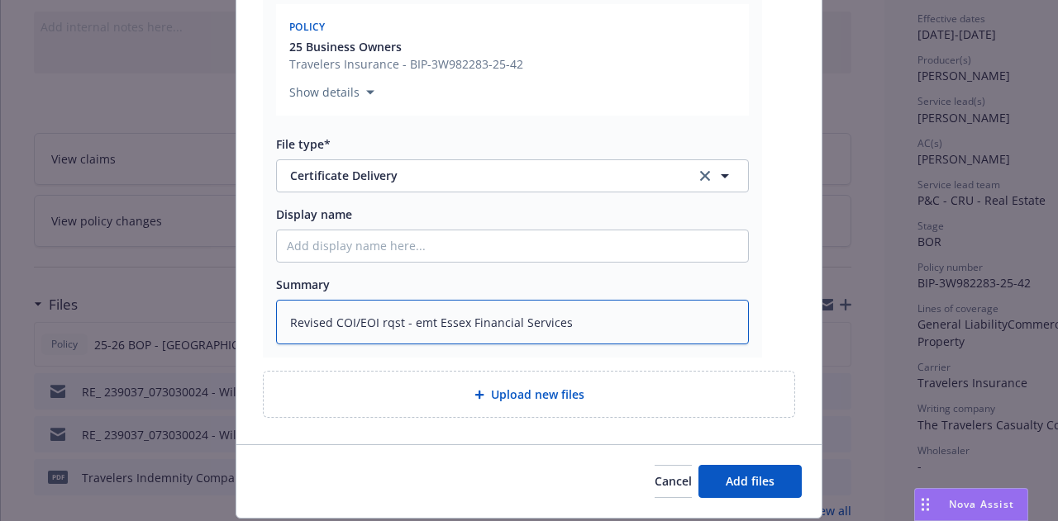
type textarea "Revised COI/EOI rqst - emtEssex Financial Services"
type textarea "x"
type textarea "Revised COI/EOI rqst - emEssex Financial Services"
type textarea "x"
type textarea "Revised COI/EOI rqst - eEssex Financial Services"
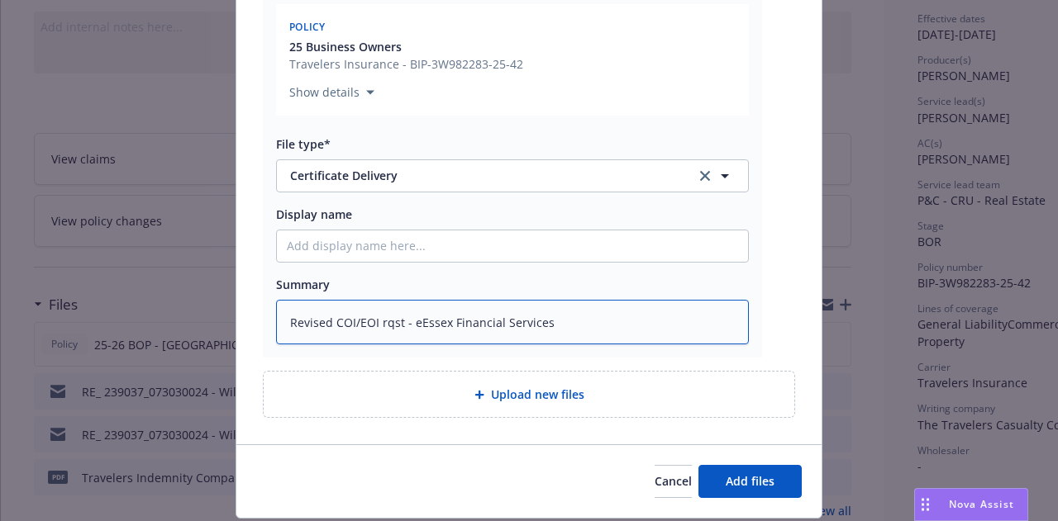
type textarea "x"
type textarea "Revised COI/EOI rqst - Essex Financial Services"
type textarea "x"
type textarea "Revised COI/EOI rqst - EEssex Financial Services"
type textarea "x"
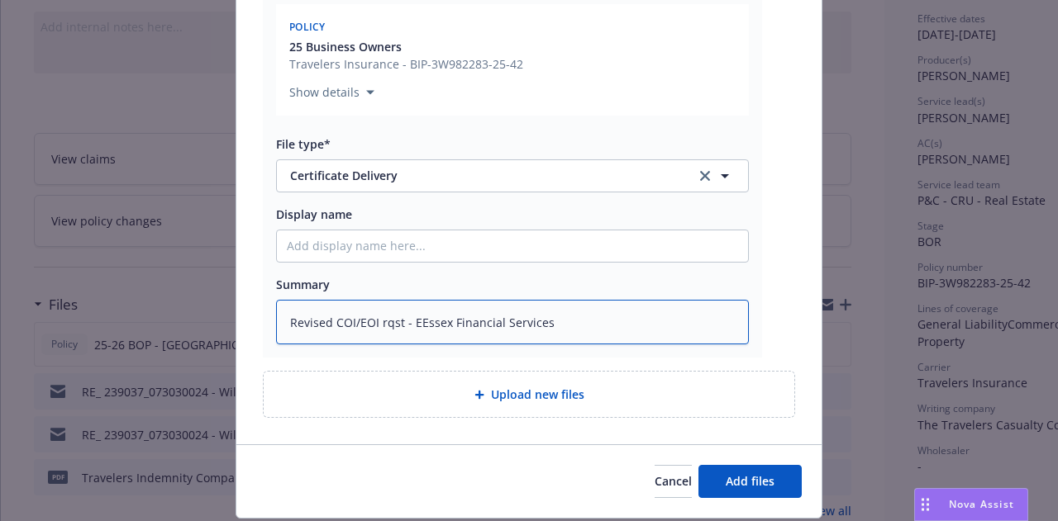
type textarea "Revised COI/EOI rqst - EMEssex Financial Services"
type textarea "x"
type textarea "Revised COI/EOI rqst - EMTEssex Financial Services"
type textarea "x"
type textarea "Revised COI/EOI rqst - EMT Essex Financial Services"
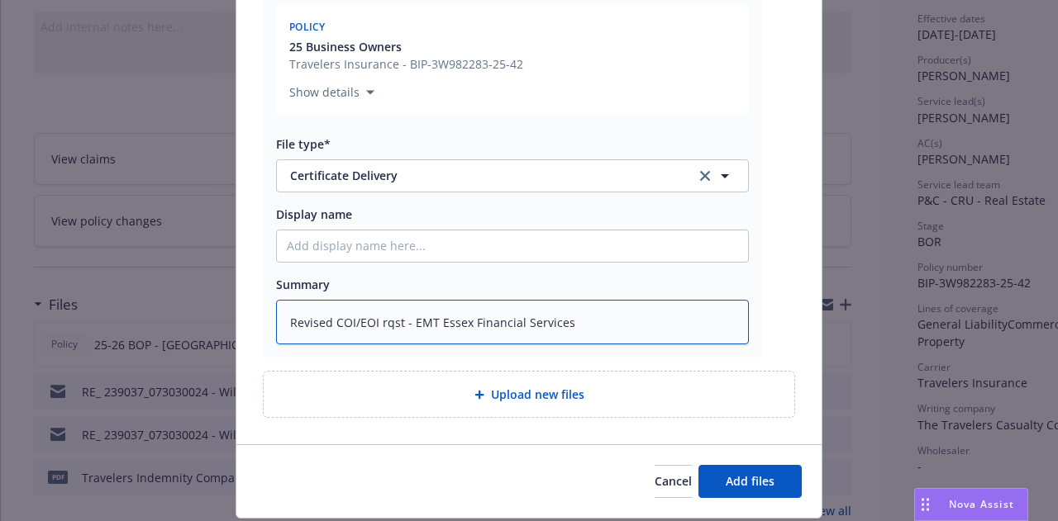
click at [630, 326] on textarea "Revised COI/EOI rqst - EMT Essex Financial Services" at bounding box center [512, 322] width 473 height 45
type textarea "x"
type textarea "Revised COI/EOI rqst - EMT Essex Financial Services"
type textarea "x"
type textarea "Revised COI/EOI rqst - EMT Essex Financial Services a"
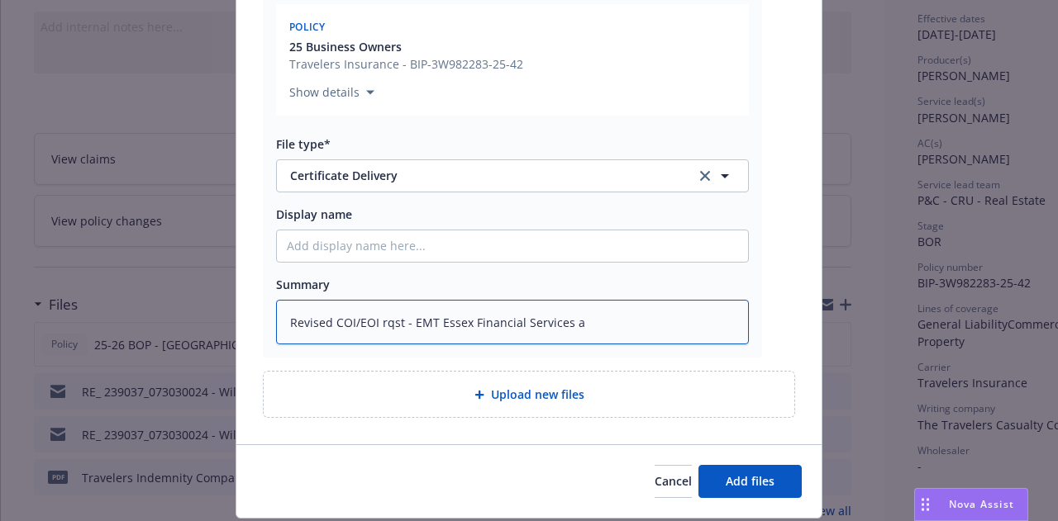
type textarea "x"
type textarea "Revised COI/EOI rqst - EMT Essex Financial Services as"
type textarea "x"
type textarea "Revised COI/EOI rqst - EMT Essex Financial Services as"
type textarea "x"
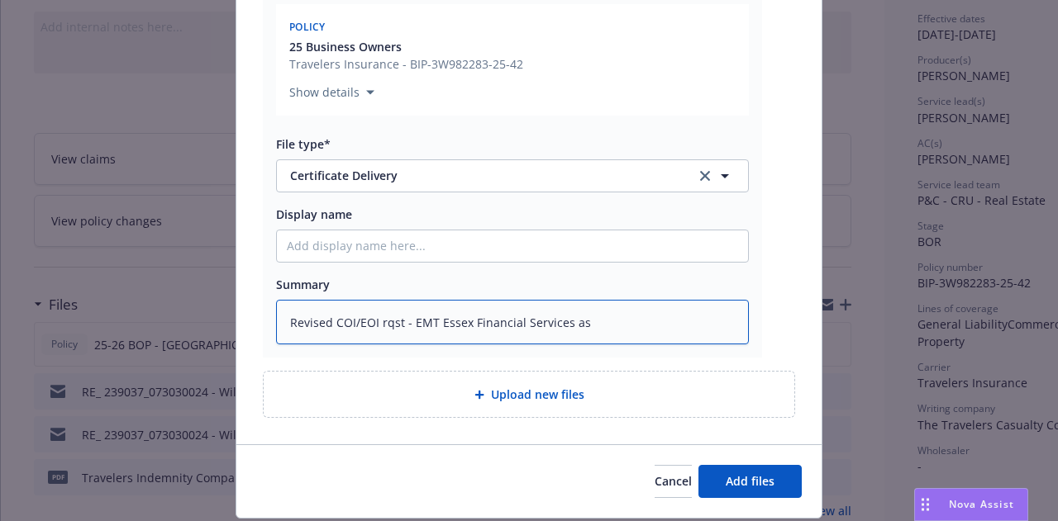
type textarea "Revised COI/EOI rqst - EMT Essex Financial Services as r"
type textarea "x"
type textarea "Revised COI/EOI rqst - EMT Essex Financial Services as rq"
type textarea "x"
type textarea "Revised COI/EOI rqst - EMT Essex Financial Services as rqs"
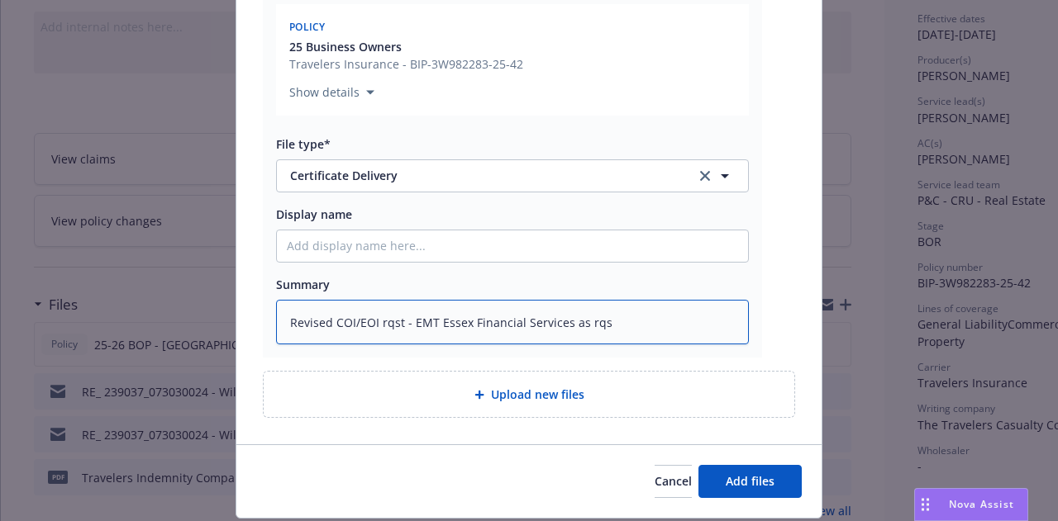
type textarea "x"
type textarea "Revised COI/EOI rqst - EMT Essex Financial Services as rqst"
type textarea "x"
type textarea "Revised COI/EOI rqst - EMT Essex Financial Services as rqstd"
click at [746, 476] on span "Add files" at bounding box center [749, 481] width 49 height 16
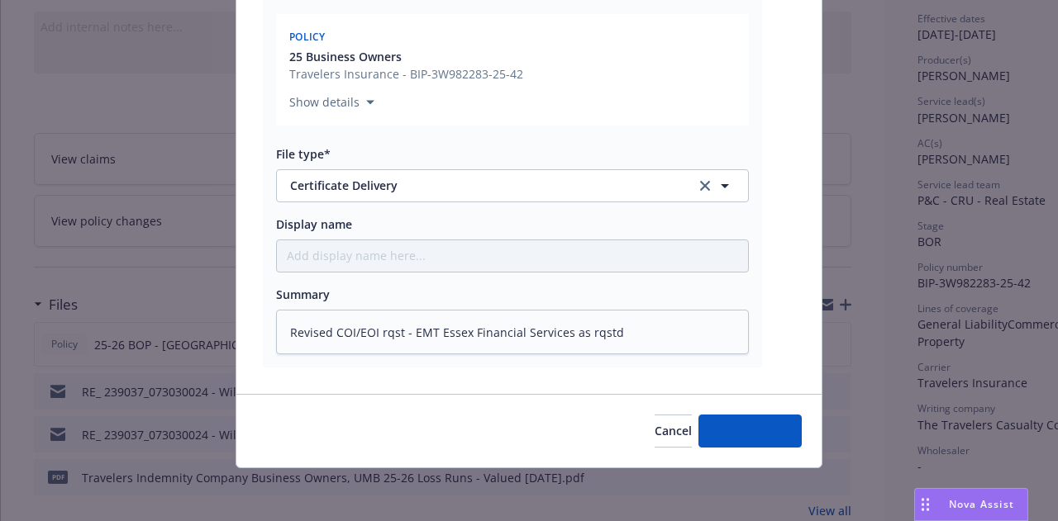
scroll to position [815, 0]
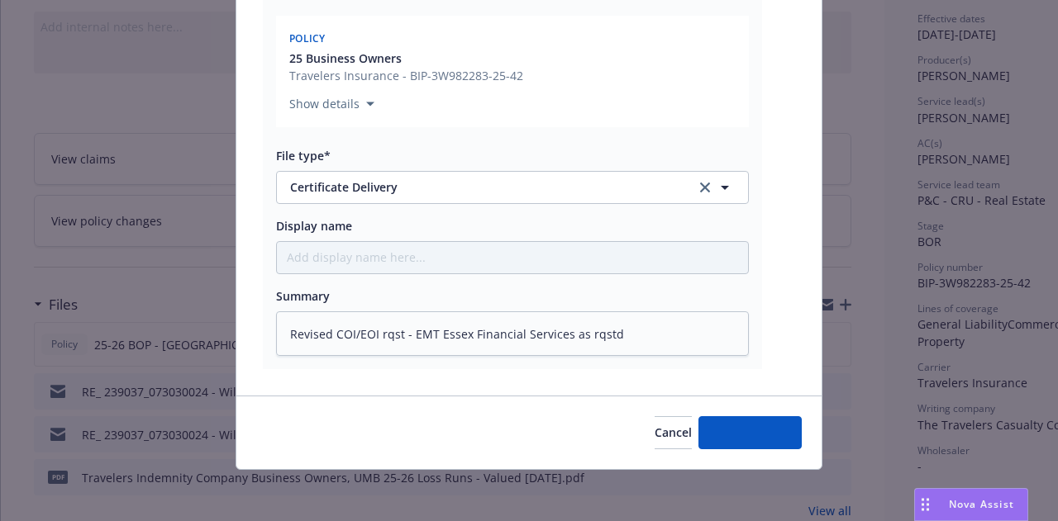
type textarea "x"
